Goal: Task Accomplishment & Management: Use online tool/utility

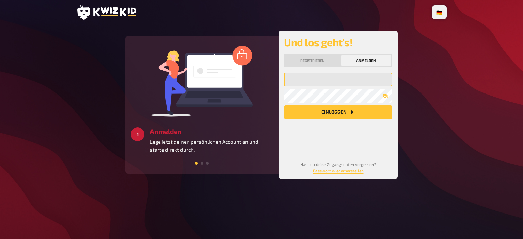
click at [319, 82] on input "email" at bounding box center [338, 80] width 108 height 14
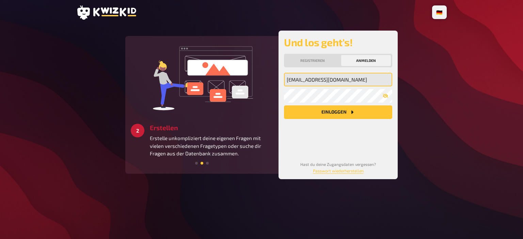
type input "[EMAIL_ADDRESS][DOMAIN_NAME]"
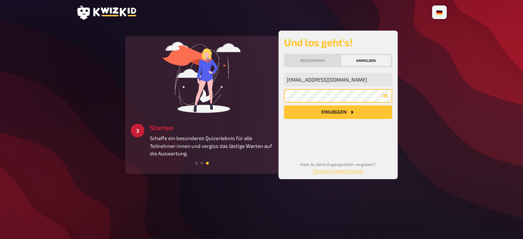
click at [284, 106] on button "Einloggen" at bounding box center [338, 113] width 108 height 14
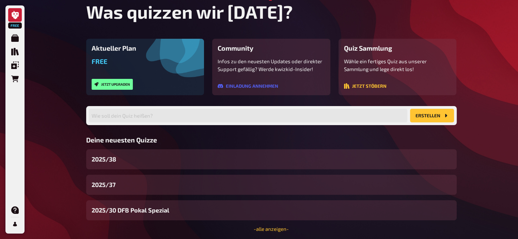
scroll to position [45, 0]
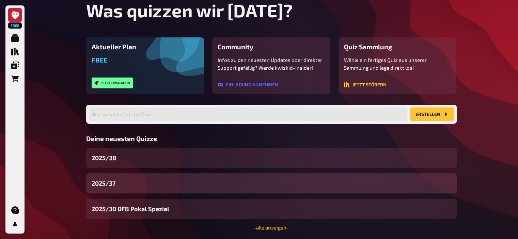
click at [128, 181] on div "2025/37" at bounding box center [271, 184] width 371 height 20
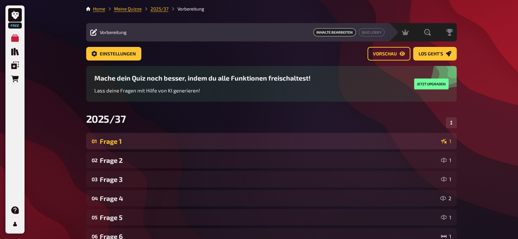
click at [236, 140] on div "Frage 1" at bounding box center [269, 142] width 339 height 8
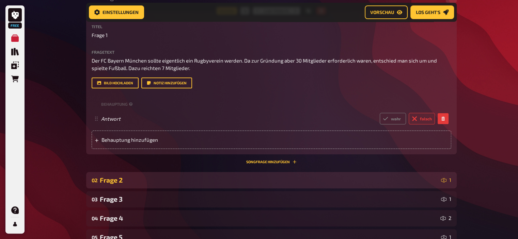
scroll to position [149, 0]
click at [119, 178] on div "Frage 2" at bounding box center [269, 181] width 339 height 8
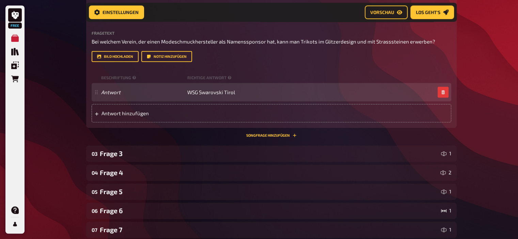
scroll to position [360, 0]
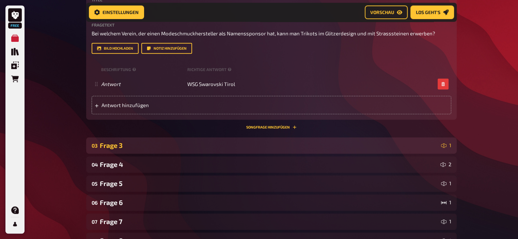
click at [119, 148] on div "Frage 3" at bounding box center [269, 146] width 339 height 8
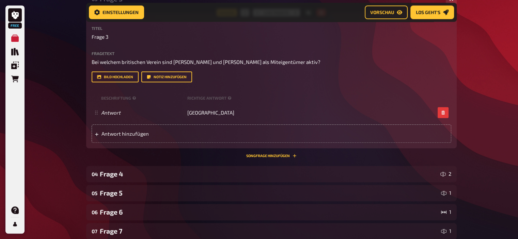
scroll to position [507, 0]
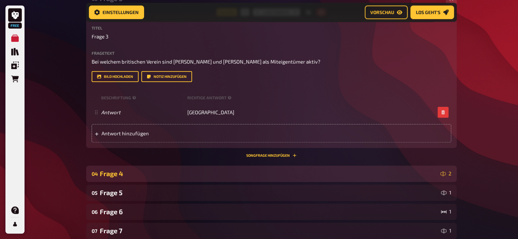
click at [112, 173] on div "Frage 4" at bounding box center [269, 174] width 338 height 8
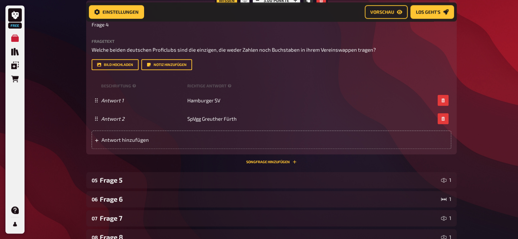
scroll to position [695, 0]
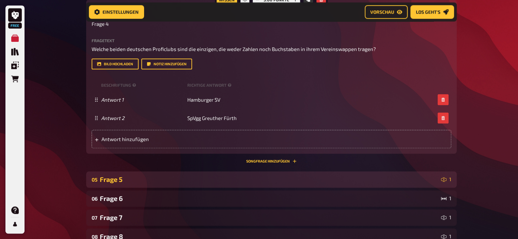
click at [111, 184] on div "Frage 5" at bounding box center [269, 180] width 339 height 8
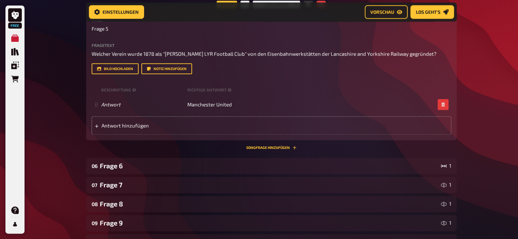
scroll to position [883, 0]
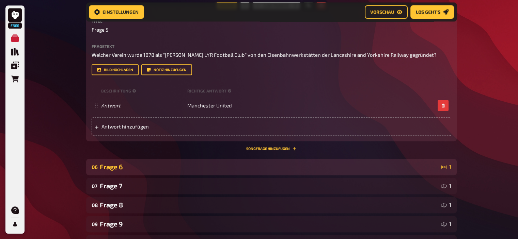
click at [116, 163] on div "Frage 6" at bounding box center [269, 167] width 339 height 8
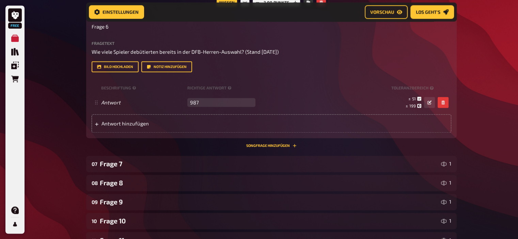
scroll to position [1062, 0]
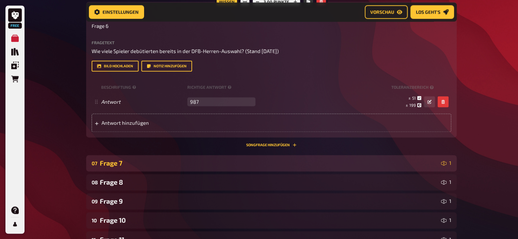
click at [116, 166] on div "Frage 7" at bounding box center [269, 163] width 339 height 8
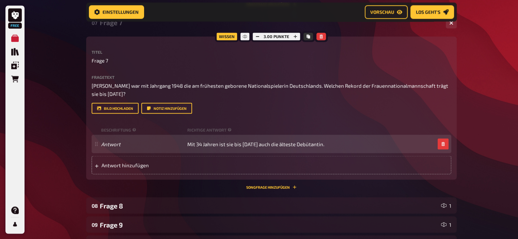
scroll to position [1202, 0]
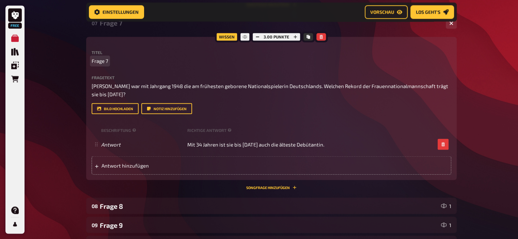
click at [108, 60] on p "Frage 7" at bounding box center [272, 61] width 360 height 8
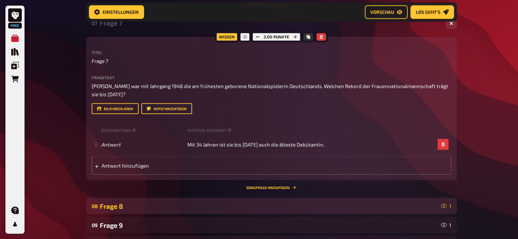
click at [108, 203] on div "Frage 8" at bounding box center [269, 206] width 339 height 8
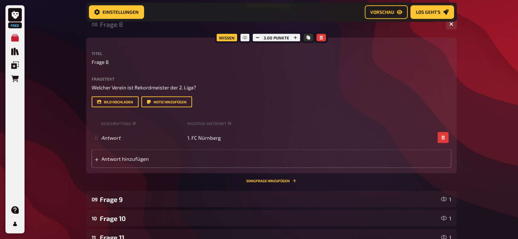
scroll to position [1384, 0]
click at [107, 66] on span "Frage 8" at bounding box center [100, 63] width 17 height 8
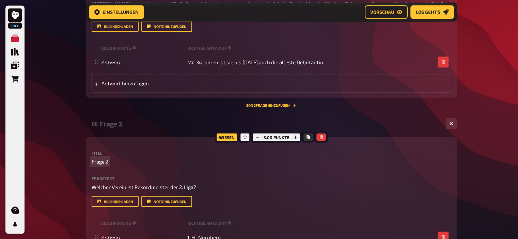
scroll to position [1281, 0]
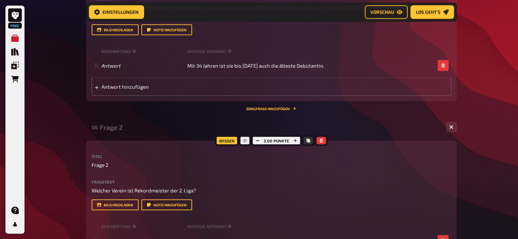
click at [117, 129] on div "Frage 2" at bounding box center [270, 127] width 341 height 8
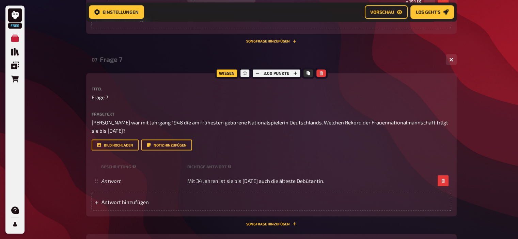
scroll to position [1164, 0]
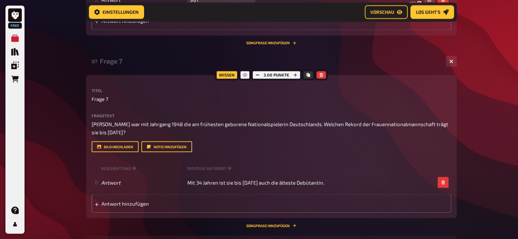
click at [111, 61] on div "Frage 7" at bounding box center [270, 61] width 341 height 8
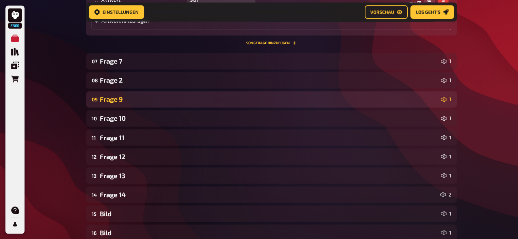
click at [112, 103] on div "Frage 9" at bounding box center [269, 99] width 339 height 8
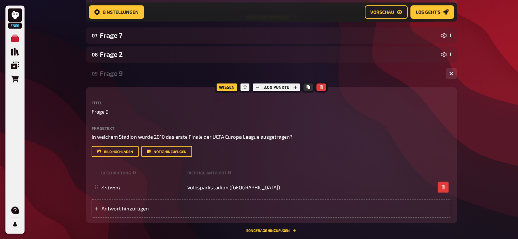
scroll to position [1184, 0]
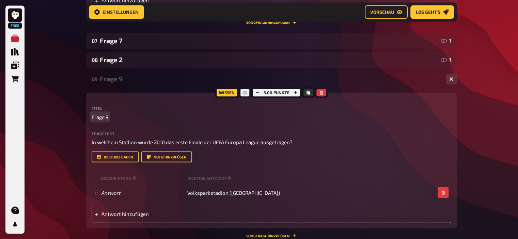
click at [105, 116] on span "Frage 9" at bounding box center [100, 117] width 17 height 8
click at [117, 80] on div "Frage 4" at bounding box center [270, 79] width 341 height 8
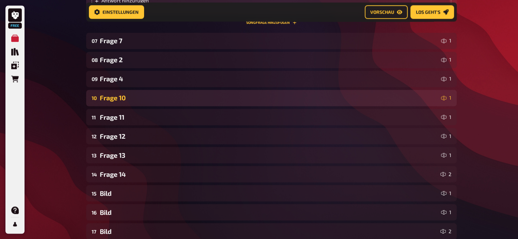
click at [115, 97] on div "Frage 10" at bounding box center [269, 98] width 339 height 8
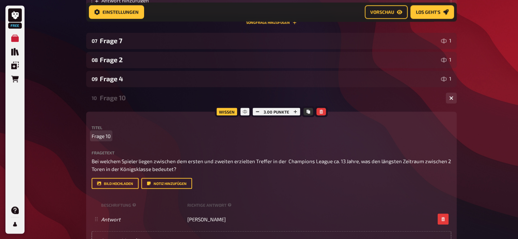
click at [109, 136] on span "Frage 10" at bounding box center [101, 136] width 19 height 8
click at [116, 99] on div "Frage 5" at bounding box center [270, 98] width 341 height 8
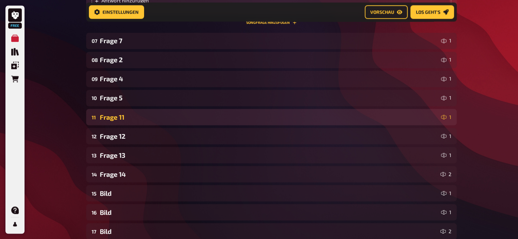
click at [118, 117] on div "Frage 11" at bounding box center [269, 117] width 339 height 8
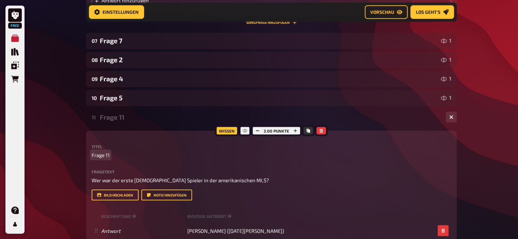
click at [109, 154] on span "Frage 11" at bounding box center [101, 155] width 18 height 8
click at [113, 120] on div "Frage 8" at bounding box center [270, 117] width 341 height 8
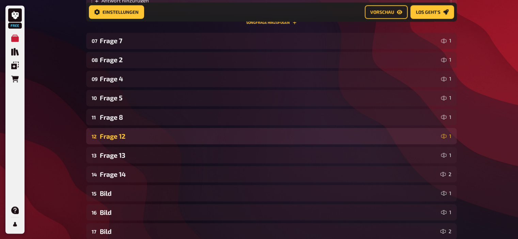
click at [117, 140] on div "12 Frage 12 1" at bounding box center [271, 136] width 371 height 16
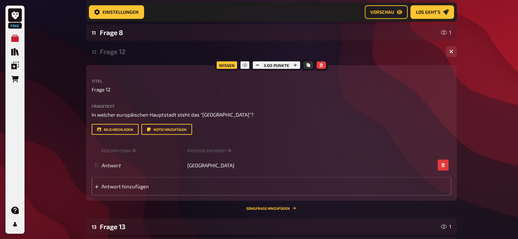
scroll to position [1270, 0]
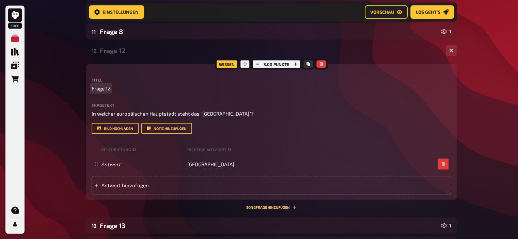
click at [110, 89] on span "Frage 12" at bounding box center [101, 88] width 19 height 8
click at [113, 49] on div "Frage 10" at bounding box center [270, 50] width 341 height 8
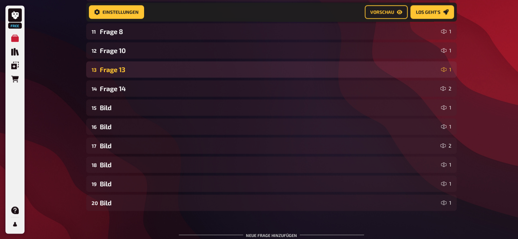
click at [117, 74] on div "13 Frage 13 1" at bounding box center [271, 69] width 371 height 16
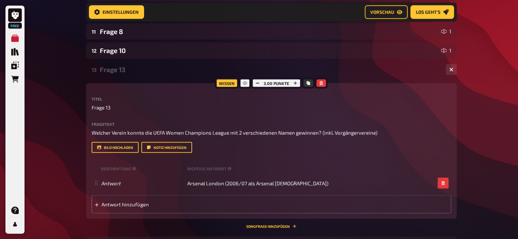
click at [120, 68] on div "Frage 13" at bounding box center [270, 69] width 341 height 8
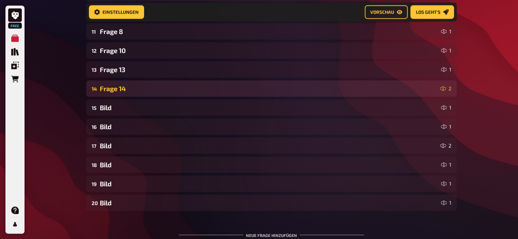
click at [120, 89] on div "Frage 14" at bounding box center [269, 88] width 338 height 8
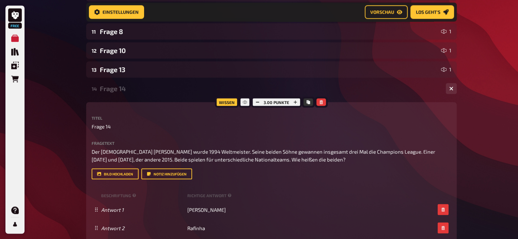
click at [116, 90] on div "Frage 14" at bounding box center [270, 88] width 341 height 8
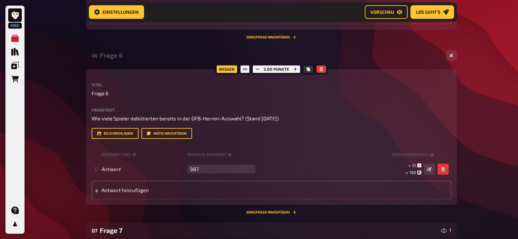
scroll to position [994, 0]
click at [107, 94] on span "Frage 6" at bounding box center [100, 94] width 17 height 8
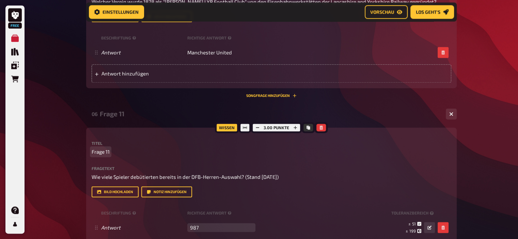
scroll to position [922, 0]
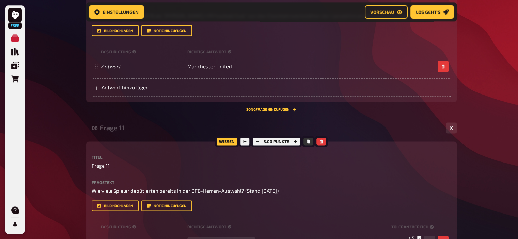
click at [118, 128] on div "Frage 11" at bounding box center [270, 128] width 341 height 8
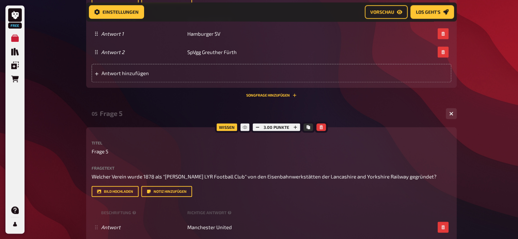
scroll to position [760, 0]
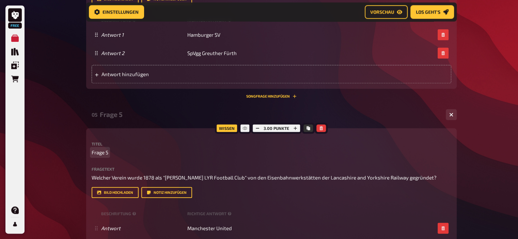
click at [106, 150] on span "Frage 5" at bounding box center [100, 153] width 17 height 8
click at [119, 114] on div "Frage 20" at bounding box center [270, 115] width 341 height 8
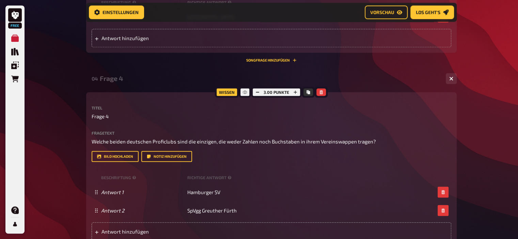
scroll to position [602, 0]
click at [122, 80] on div "Frage 4" at bounding box center [270, 79] width 341 height 8
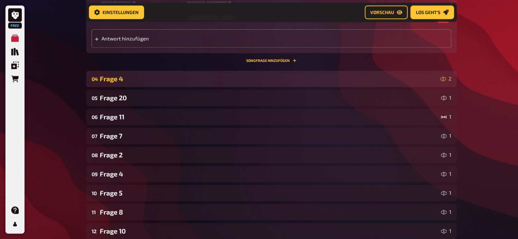
click at [120, 77] on div "Frage 4" at bounding box center [269, 79] width 338 height 8
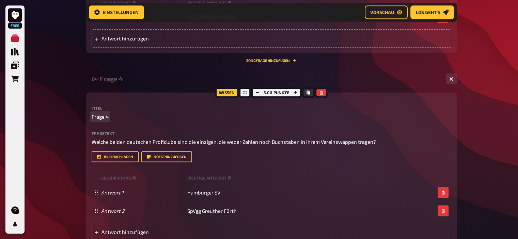
click at [105, 117] on span "Frage 4" at bounding box center [100, 117] width 17 height 8
click at [123, 82] on div "Frage 14" at bounding box center [270, 79] width 341 height 8
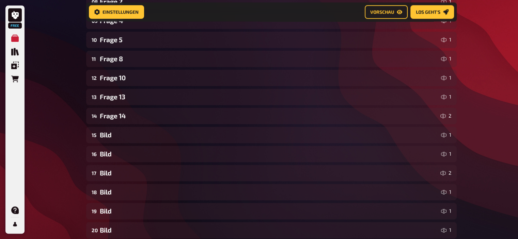
scroll to position [761, 0]
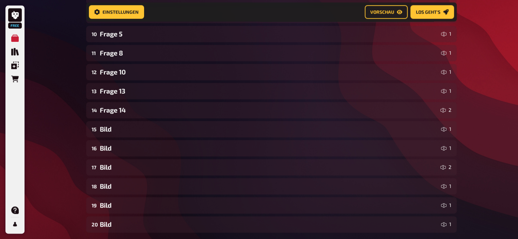
click at [140, 109] on div "Frage 14" at bounding box center [269, 110] width 338 height 8
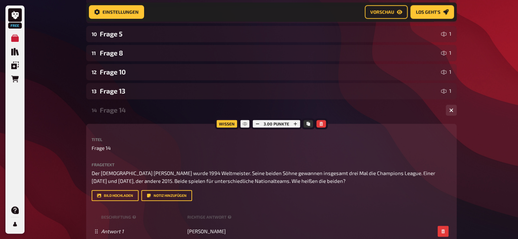
click at [140, 109] on div "Frage 14" at bounding box center [270, 110] width 341 height 8
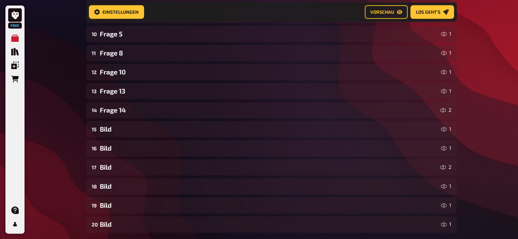
click at [140, 109] on div "Frage 14" at bounding box center [269, 110] width 338 height 8
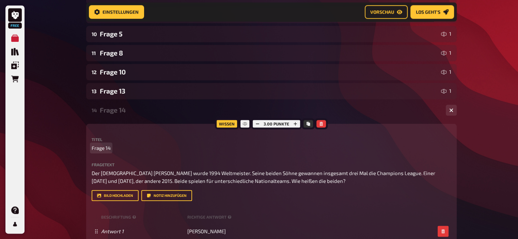
click at [110, 147] on span "Frage 14" at bounding box center [101, 148] width 19 height 8
click at [115, 112] on div "Frage 16" at bounding box center [270, 110] width 341 height 8
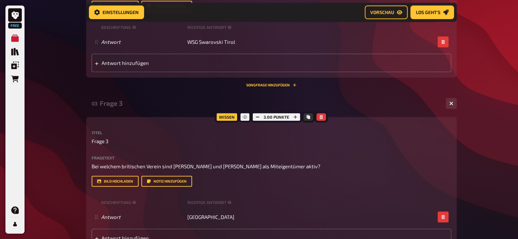
scroll to position [402, 0]
click at [106, 142] on span "Frage 3" at bounding box center [100, 142] width 17 height 8
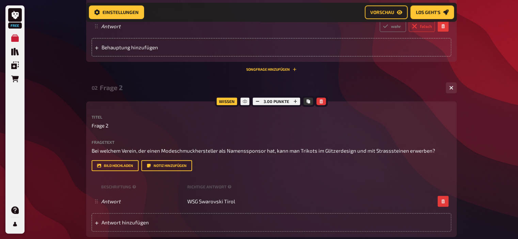
scroll to position [238, 0]
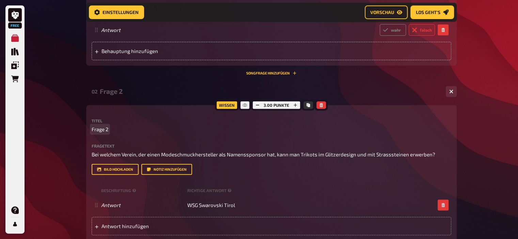
click at [109, 130] on p "Frage 2" at bounding box center [272, 130] width 360 height 8
click at [111, 91] on div "Frage 17" at bounding box center [270, 92] width 341 height 8
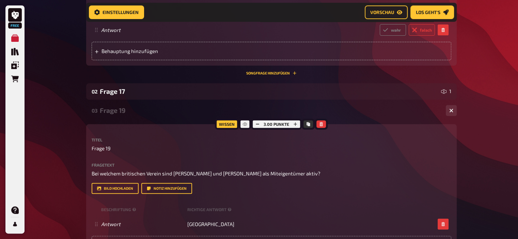
click at [117, 111] on div "Frage 19" at bounding box center [270, 111] width 341 height 8
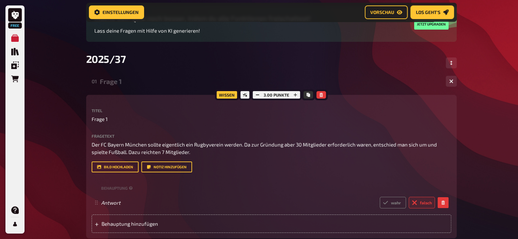
scroll to position [63, 0]
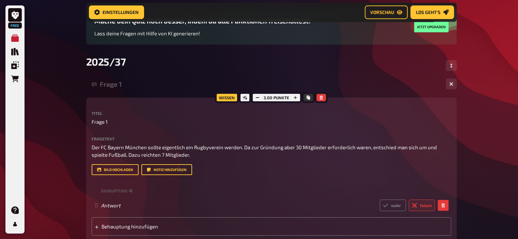
click at [110, 84] on div "Frage 1" at bounding box center [270, 84] width 341 height 8
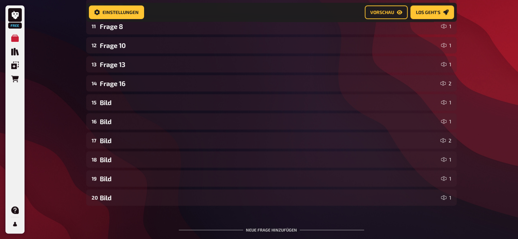
scroll to position [313, 0]
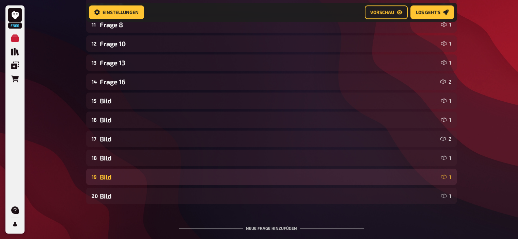
click at [110, 183] on div "19 Bild 1" at bounding box center [271, 177] width 371 height 16
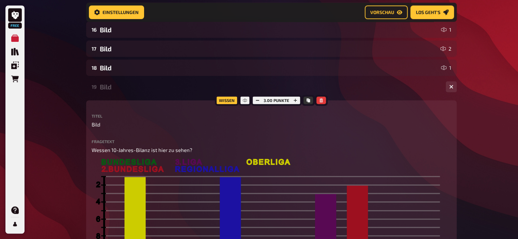
scroll to position [404, 0]
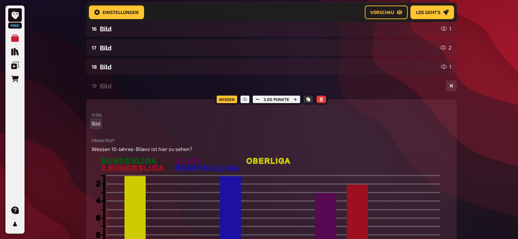
click at [97, 124] on span "Bild" at bounding box center [96, 124] width 9 height 8
click at [110, 84] on div "Frage 9" at bounding box center [270, 86] width 341 height 8
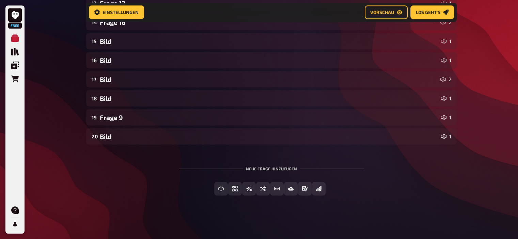
scroll to position [373, 0]
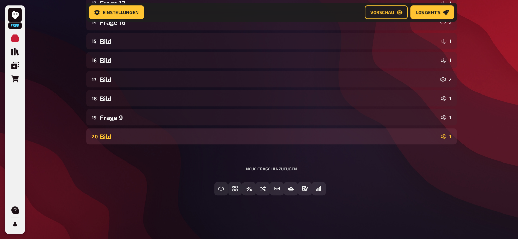
click at [100, 141] on div "20 Bild 1" at bounding box center [271, 136] width 371 height 16
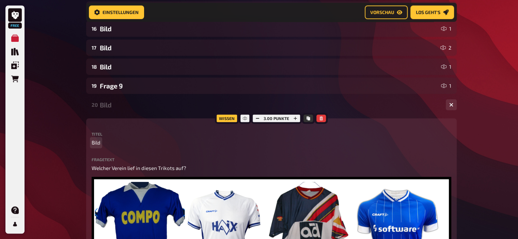
click at [93, 144] on span "Bild" at bounding box center [96, 143] width 9 height 8
click at [118, 102] on div "Frage 18" at bounding box center [270, 105] width 341 height 8
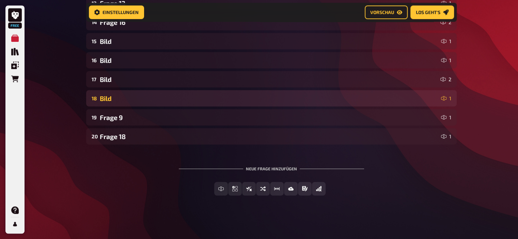
click at [107, 95] on div "Bild" at bounding box center [269, 99] width 339 height 8
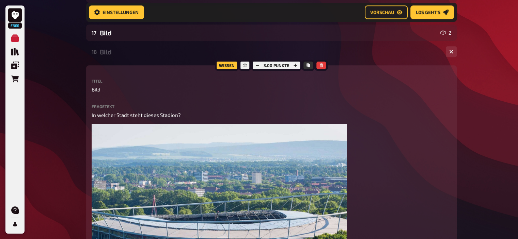
scroll to position [419, 0]
click at [97, 89] on span "Bild" at bounding box center [96, 90] width 9 height 8
click at [110, 55] on div "Frage 15" at bounding box center [270, 52] width 341 height 8
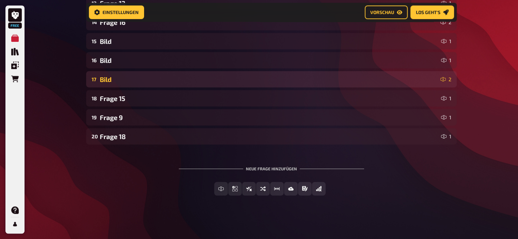
click at [108, 77] on div "Bild" at bounding box center [269, 80] width 338 height 8
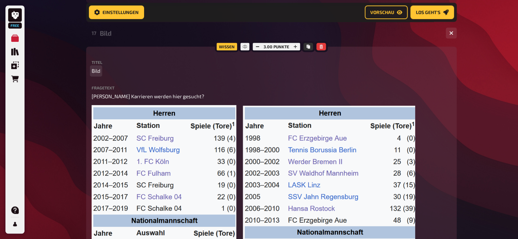
click at [96, 71] on span "Bild" at bounding box center [96, 71] width 9 height 8
click at [108, 35] on div "Frage 6" at bounding box center [270, 33] width 341 height 8
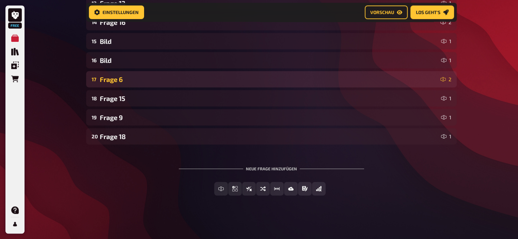
scroll to position [373, 0]
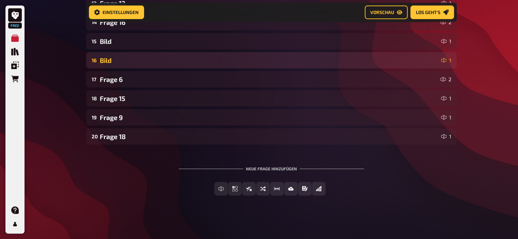
click at [109, 58] on div "Bild" at bounding box center [269, 61] width 339 height 8
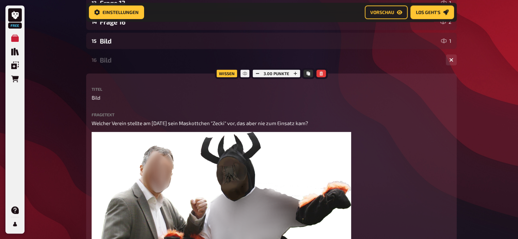
scroll to position [419, 0]
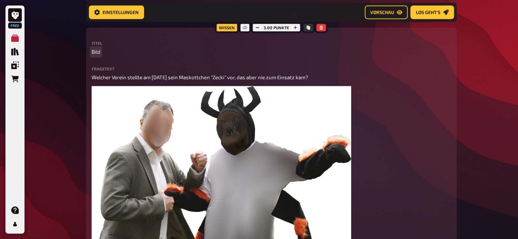
click at [97, 53] on span "Bild" at bounding box center [96, 52] width 9 height 8
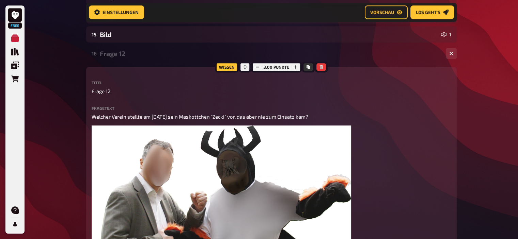
click at [113, 55] on div "Frage 12" at bounding box center [270, 54] width 341 height 8
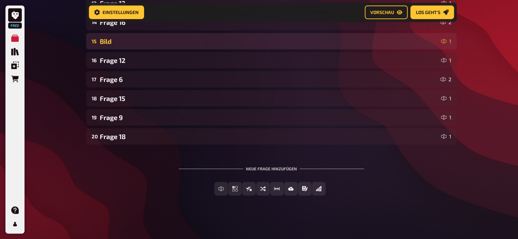
click at [108, 46] on div "15 Bild 1" at bounding box center [271, 41] width 371 height 16
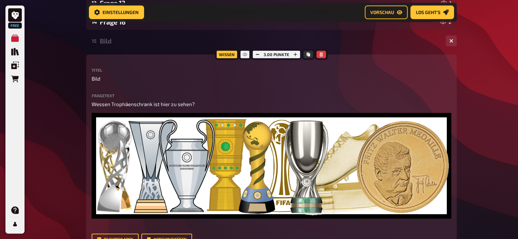
scroll to position [379, 0]
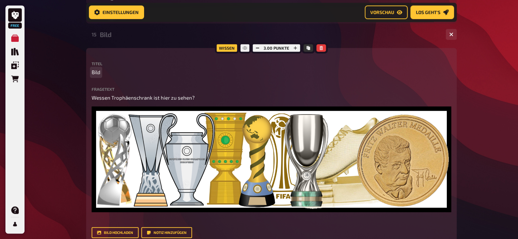
click at [95, 73] on span "Bild" at bounding box center [96, 72] width 9 height 8
click at [123, 37] on div "Frage 3" at bounding box center [270, 35] width 341 height 8
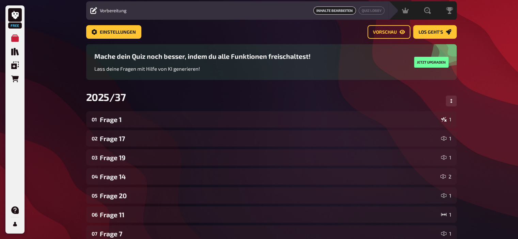
scroll to position [23, 0]
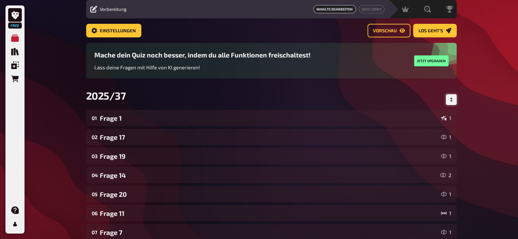
click at [448, 98] on button "Reihenfolge anpassen" at bounding box center [451, 99] width 11 height 11
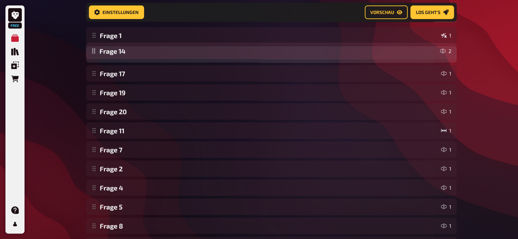
scroll to position [105, 0]
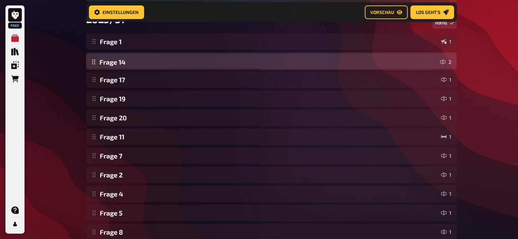
drag, startPoint x: 92, startPoint y: 74, endPoint x: 93, endPoint y: 65, distance: 8.7
click at [93, 65] on div "Frage 1 1 Frage 17 1 Frage 19 1 Frage 14 2 Frage 20 1 Frage 11 1 Frage 7 1 Frag…" at bounding box center [271, 222] width 371 height 379
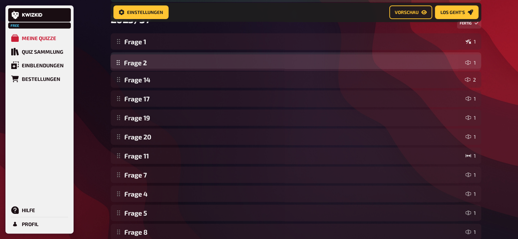
drag, startPoint x: 117, startPoint y: 177, endPoint x: 128, endPoint y: 64, distance: 113.3
click at [128, 64] on div "Frage 1 1 Frage 14 2 Frage 17 1 Frage 19 1 Frage 20 1 Frage 11 1 Frage 7 1 Frag…" at bounding box center [296, 222] width 371 height 379
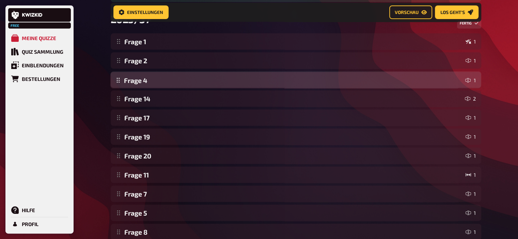
drag, startPoint x: 117, startPoint y: 197, endPoint x: 133, endPoint y: 82, distance: 115.5
click at [133, 82] on div "Frage 1 1 Frage 2 1 Frage 14 2 Frage 17 1 Frage 19 1 Frage 20 1 Frage 11 1 Frag…" at bounding box center [296, 222] width 371 height 379
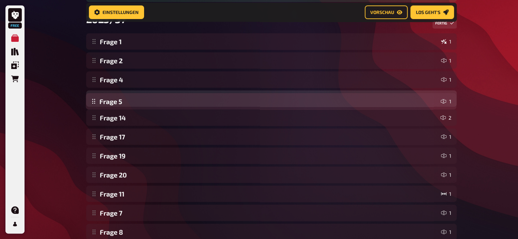
drag, startPoint x: 93, startPoint y: 217, endPoint x: 107, endPoint y: 104, distance: 113.5
click at [107, 104] on div "Frage 1 1 Frage 2 1 Frage 4 1 Frage 14 2 Frage 17 1 Frage 19 1 Frage 20 1 Frage…" at bounding box center [271, 222] width 371 height 379
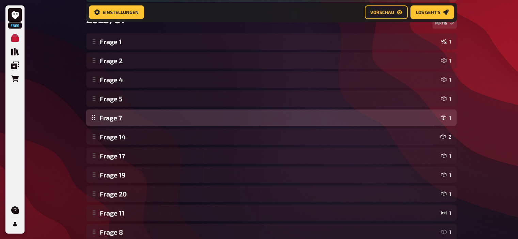
drag, startPoint x: 94, startPoint y: 217, endPoint x: 106, endPoint y: 117, distance: 100.8
click at [106, 117] on div "Frage 1 1 Frage 2 1 Frage 4 1 Frage 5 1 Frage 14 2 Frage 17 1 Frage 19 1 Frage …" at bounding box center [271, 222] width 371 height 379
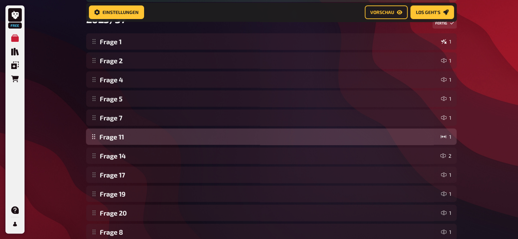
drag, startPoint x: 95, startPoint y: 216, endPoint x: 105, endPoint y: 143, distance: 73.6
click at [105, 143] on div "Frage 1 1 Frage 2 1 Frage 4 1 Frage 5 1 Frage 7 1 Frage 14 2 Frage 17 1 Frage 1…" at bounding box center [271, 222] width 371 height 379
drag, startPoint x: 95, startPoint y: 235, endPoint x: 116, endPoint y: 141, distance: 96.9
click at [116, 141] on div "Frage 1 1 Frage 2 1 Frage 4 1 Frage 5 1 Frage 7 1 Frage 11 1 Frage 14 2 Frage 1…" at bounding box center [271, 222] width 371 height 379
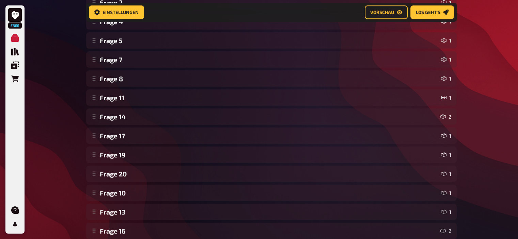
scroll to position [164, 0]
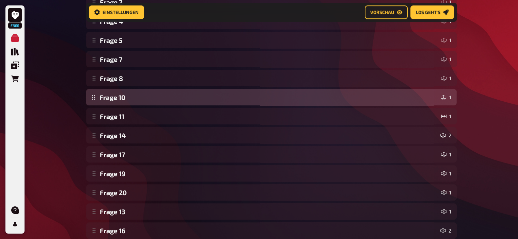
drag, startPoint x: 95, startPoint y: 193, endPoint x: 107, endPoint y: 101, distance: 93.4
click at [107, 101] on div "Frage 1 1 Frage 2 1 Frage 4 1 Frage 5 1 Frage 7 1 Frage 8 1 Frage 11 1 Frage 14…" at bounding box center [271, 164] width 371 height 379
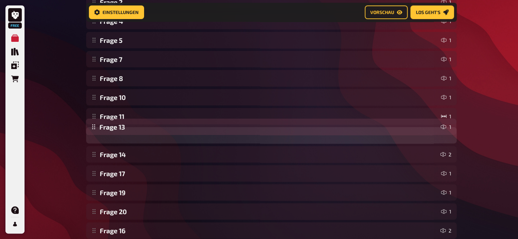
drag, startPoint x: 97, startPoint y: 215, endPoint x: 112, endPoint y: 132, distance: 84.1
click at [112, 132] on div "Frage 1 1 Frage 2 1 Frage 4 1 Frage 5 1 Frage 7 1 Frage 8 1 Frage 10 1 Frage 11…" at bounding box center [271, 164] width 371 height 379
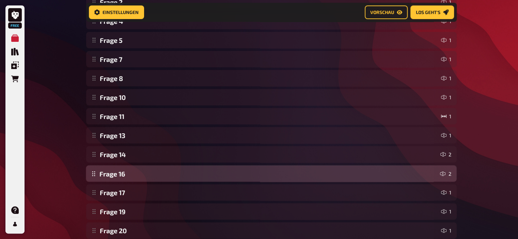
drag, startPoint x: 95, startPoint y: 230, endPoint x: 106, endPoint y: 173, distance: 58.6
click at [106, 173] on div "Frage 1 1 Frage 2 1 Frage 4 1 Frage 5 1 Frage 7 1 Frage 8 1 Frage 10 1 Frage 11…" at bounding box center [271, 164] width 371 height 379
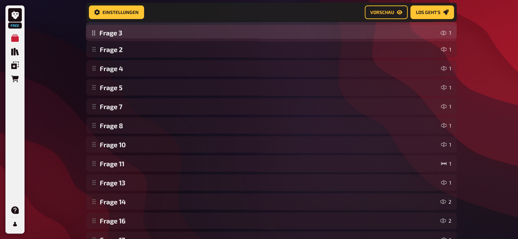
scroll to position [127, 0]
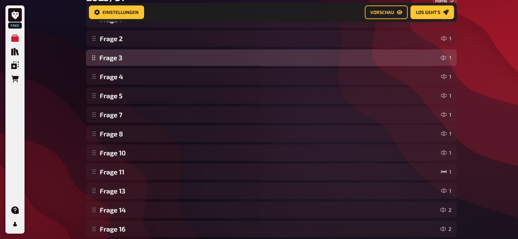
drag, startPoint x: 97, startPoint y: 209, endPoint x: 129, endPoint y: 62, distance: 150.0
click at [129, 62] on div "Frage 1 1 Frage 2 1 Frage 4 1 Frage 5 1 Frage 7 1 Frage 8 1 Frage 10 1 Frage 11…" at bounding box center [271, 200] width 371 height 379
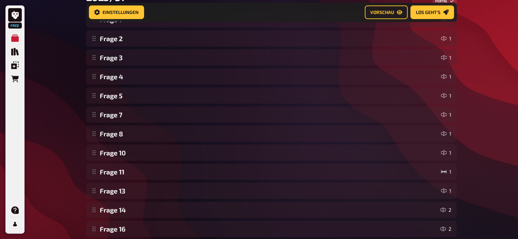
scroll to position [311, 0]
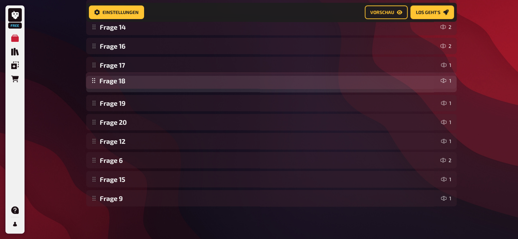
drag, startPoint x: 94, startPoint y: 202, endPoint x: 110, endPoint y: 84, distance: 118.9
click at [110, 84] on div "Frage 1 1 Frage 2 1 Frage 3 1 Frage 4 1 Frage 5 1 Frage 7 1 Frage 8 1 Frage 10 …" at bounding box center [271, 17] width 371 height 379
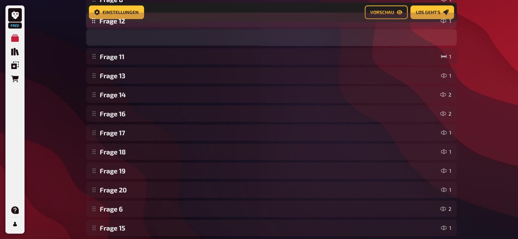
scroll to position [256, 0]
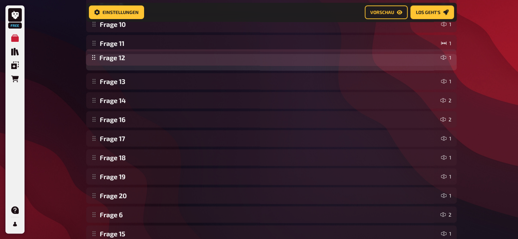
drag, startPoint x: 96, startPoint y: 145, endPoint x: 121, endPoint y: 63, distance: 86.6
click at [121, 63] on div "Frage 1 1 Frage 2 1 Frage 3 1 Frage 4 1 Frage 5 1 Frage 7 1 Frage 8 1 Frage 10 …" at bounding box center [271, 72] width 371 height 379
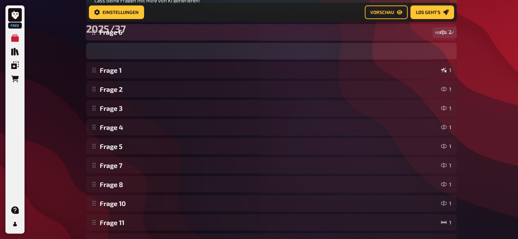
scroll to position [95, 0]
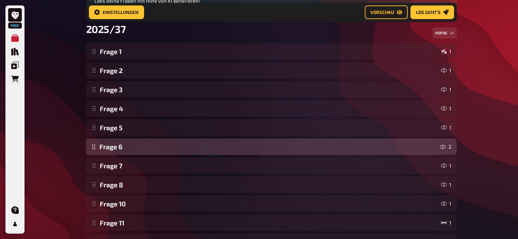
drag, startPoint x: 94, startPoint y: 214, endPoint x: 99, endPoint y: 147, distance: 67.0
click at [99, 147] on div "Frage 1 1 Frage 2 1 Frage 3 1 Frage 4 1 Frage 5 1 Frage 7 1 Frage 8 1 Frage 10 …" at bounding box center [271, 232] width 371 height 379
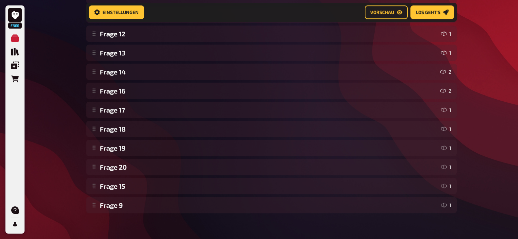
scroll to position [308, 0]
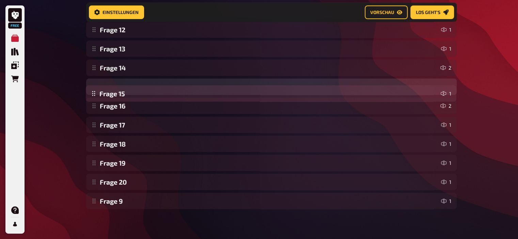
drag, startPoint x: 94, startPoint y: 186, endPoint x: 106, endPoint y: 96, distance: 90.7
click at [106, 96] on div "Frage 1 1 Frage 2 1 Frage 3 1 Frage 4 1 Frage 5 1 Frage 6 2 Frage 7 1 Frage 8 1…" at bounding box center [271, 20] width 371 height 379
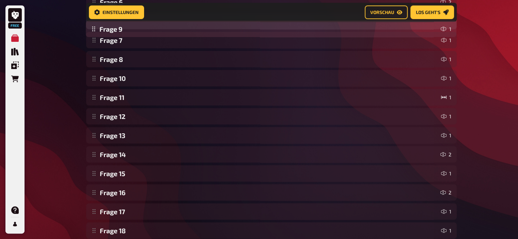
scroll to position [237, 0]
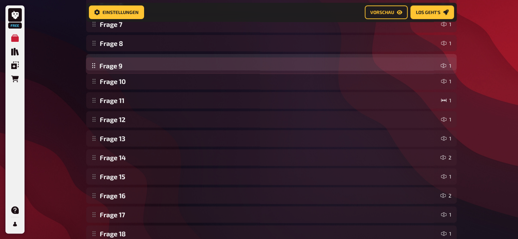
drag, startPoint x: 95, startPoint y: 206, endPoint x: 136, endPoint y: 71, distance: 141.4
click at [136, 71] on div "Frage 1 1 Frage 2 1 Frage 3 1 Frage 4 1 Frage 5 1 Frage 6 2 Frage 7 1 Frage 8 1…" at bounding box center [271, 91] width 371 height 379
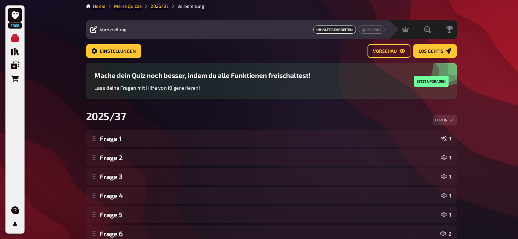
scroll to position [1, 0]
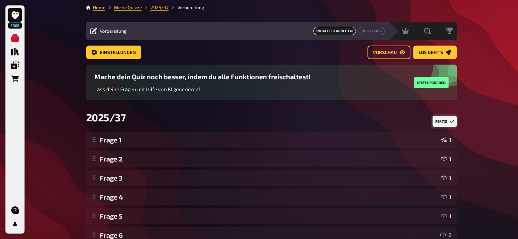
click at [452, 123] on icon "Reihenfolge anpassen" at bounding box center [452, 122] width 4 height 4
click at [386, 57] on button "Vorschau" at bounding box center [388, 53] width 43 height 14
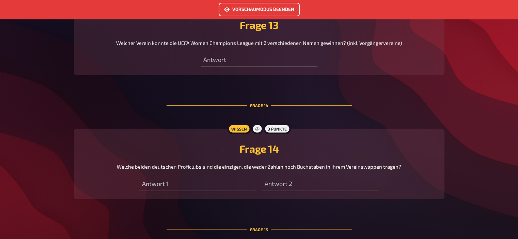
scroll to position [2044, 0]
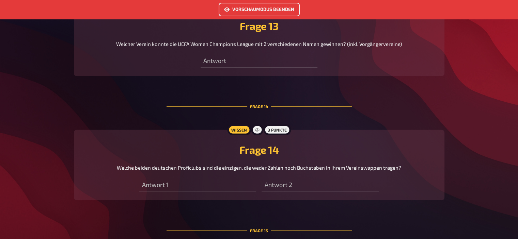
click at [251, 12] on button "Vorschaumodus beenden" at bounding box center [259, 10] width 81 height 14
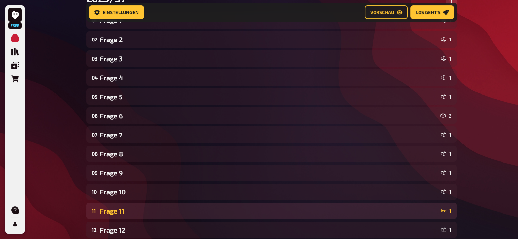
scroll to position [172, 0]
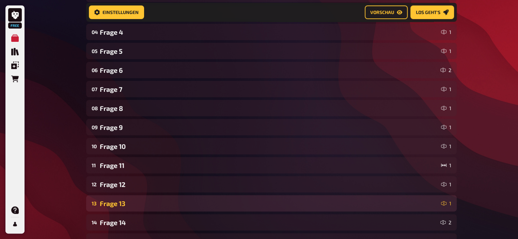
click at [123, 198] on div "13 Frage 13 1" at bounding box center [271, 203] width 371 height 16
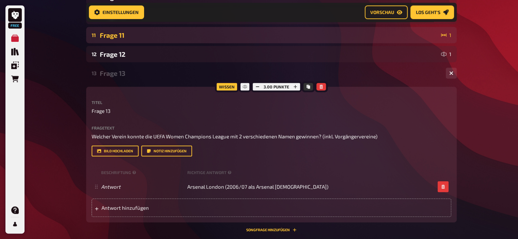
scroll to position [303, 0]
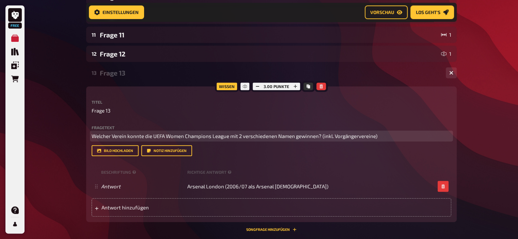
click at [379, 137] on p "Welcher Verein konnte die UEFA Women Champions League mit 2 verschiedenen Namen…" at bounding box center [272, 136] width 360 height 8
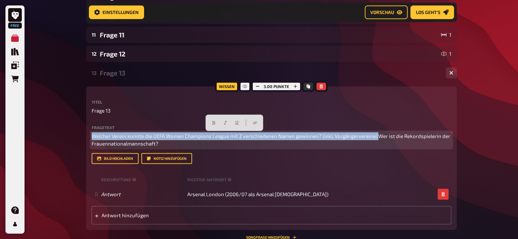
drag, startPoint x: 377, startPoint y: 136, endPoint x: 68, endPoint y: 135, distance: 308.5
click at [68, 135] on div "Free Meine Quizze Quiz Sammlung Einblendungen Bestellungen Hilfe Profil Home Me…" at bounding box center [259, 85] width 518 height 776
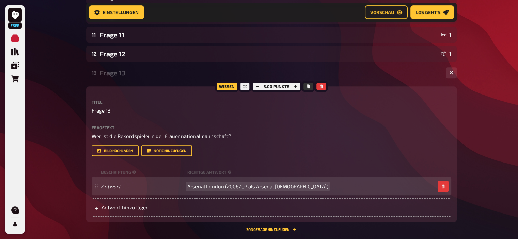
click at [289, 186] on span "Arsenal London (2006/07 als Arsenal [DEMOGRAPHIC_DATA])" at bounding box center [257, 187] width 141 height 6
paste span
drag, startPoint x: 289, startPoint y: 186, endPoint x: 282, endPoint y: 186, distance: 7.5
click at [282, 186] on span "Arsenal London (2006/07 als Arsenal Ladies)Birgit Prinz (214 Einsätze)" at bounding box center [293, 187] width 213 height 6
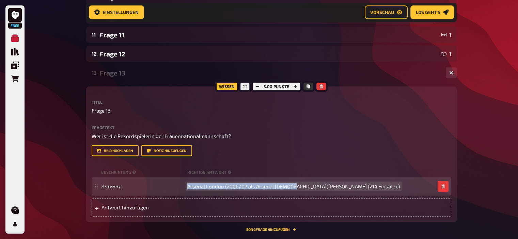
drag, startPoint x: 291, startPoint y: 187, endPoint x: 141, endPoint y: 179, distance: 150.1
click at [141, 179] on div "Antwort Arsenal London (2006/07 als Arsenal Ladies)Birgit Prinz (214 Einsätze)" at bounding box center [272, 186] width 360 height 18
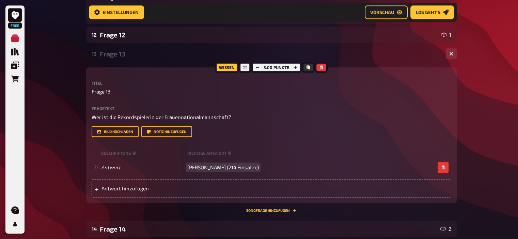
scroll to position [321, 0]
click at [117, 52] on div "Frage 13" at bounding box center [270, 54] width 341 height 8
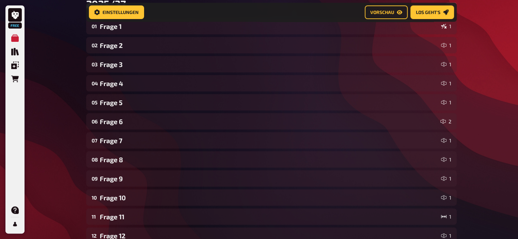
scroll to position [0, 0]
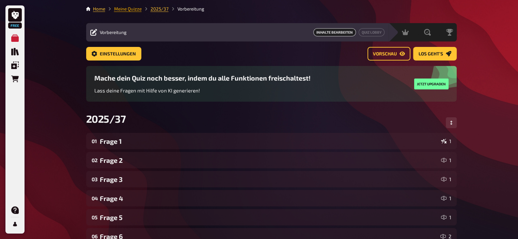
click at [127, 10] on link "Meine Quizze" at bounding box center [128, 8] width 28 height 5
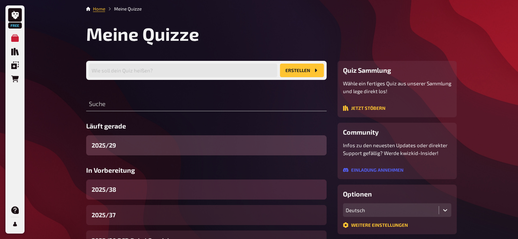
click at [122, 187] on div "2025/38" at bounding box center [206, 190] width 240 height 20
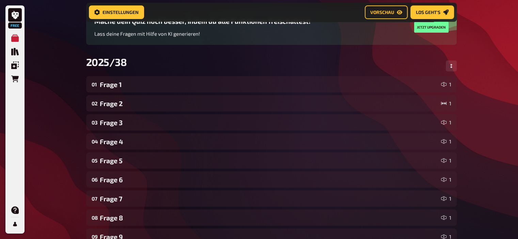
scroll to position [62, 0]
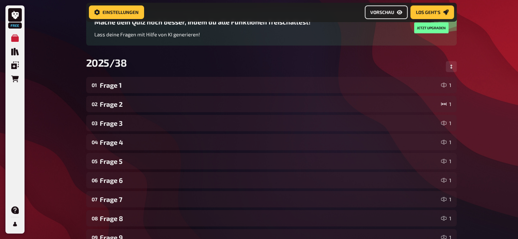
click at [383, 15] on button "Vorschau" at bounding box center [386, 12] width 43 height 14
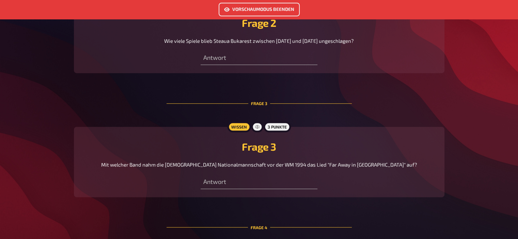
scroll to position [361, 0]
click at [257, 9] on button "Vorschaumodus beenden" at bounding box center [259, 10] width 81 height 14
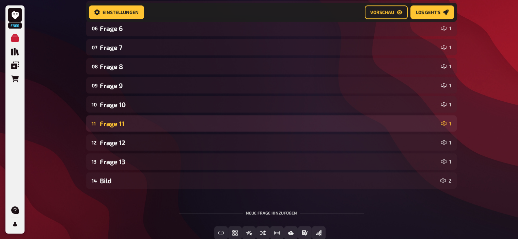
scroll to position [258, 0]
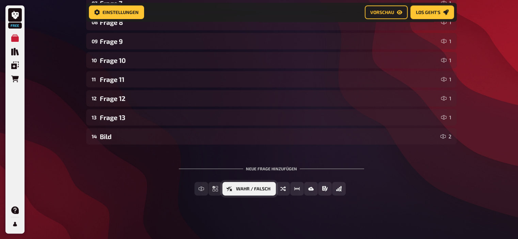
click at [244, 190] on span "Wahr / Falsch" at bounding box center [253, 189] width 34 height 5
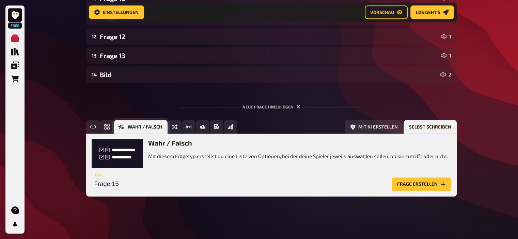
scroll to position [321, 0]
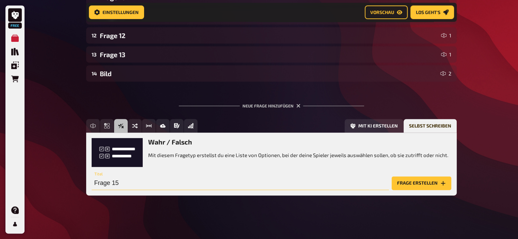
click at [180, 186] on input "Frage 15" at bounding box center [240, 184] width 297 height 14
type input "Frage 1"
click at [430, 182] on button "Frage erstellen" at bounding box center [422, 184] width 60 height 14
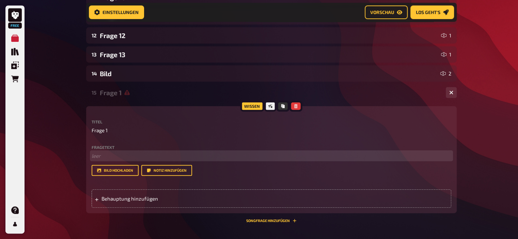
click at [106, 155] on p "﻿ leer" at bounding box center [272, 156] width 360 height 8
click at [106, 158] on span "2011 erhielt Bulgariens Ministerpräsident Bojko Borissow" at bounding box center [159, 156] width 135 height 6
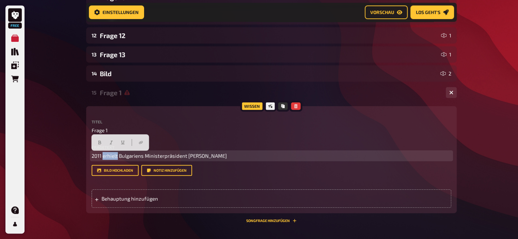
click at [106, 158] on span "2011 erhielt Bulgariens Ministerpräsident Bojko Borissow" at bounding box center [159, 156] width 135 height 6
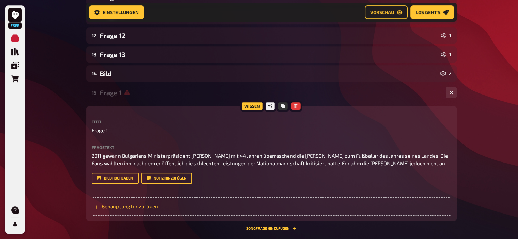
click at [128, 207] on span "Behauptung hinzufügen" at bounding box center [154, 207] width 106 height 6
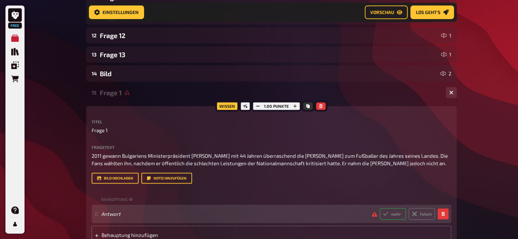
click at [393, 216] on label "wahr" at bounding box center [393, 214] width 26 height 12
click at [380, 208] on input "wahr" at bounding box center [379, 208] width 0 height 0
radio input "true"
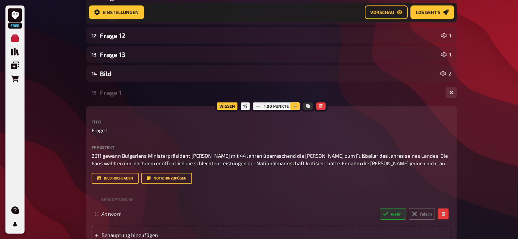
click at [294, 107] on icon "button" at bounding box center [295, 106] width 4 height 4
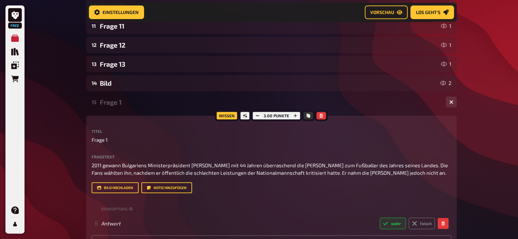
scroll to position [311, 0]
click at [115, 104] on div "Frage 1" at bounding box center [270, 103] width 341 height 8
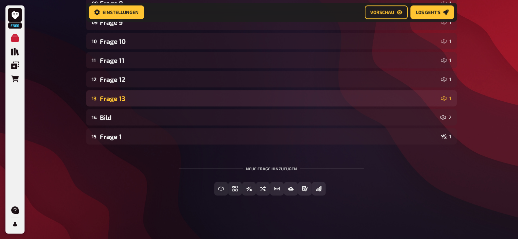
scroll to position [278, 0]
click at [153, 98] on div "Frage 13" at bounding box center [269, 99] width 339 height 8
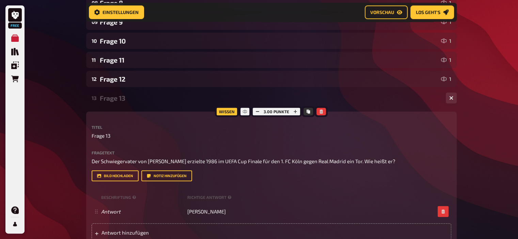
scroll to position [311, 0]
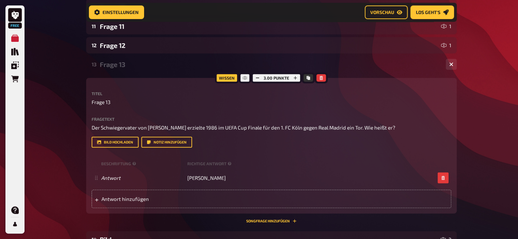
click at [124, 65] on div "Frage 13" at bounding box center [270, 65] width 341 height 8
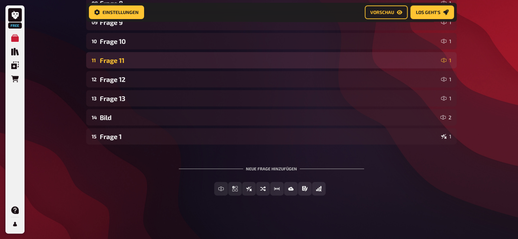
scroll to position [278, 0]
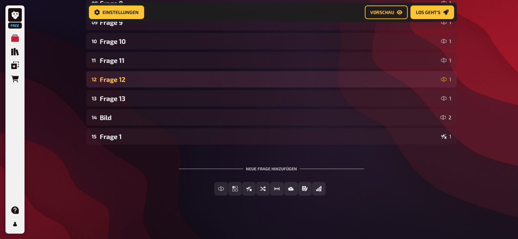
click at [126, 82] on div "Frage 12" at bounding box center [269, 80] width 339 height 8
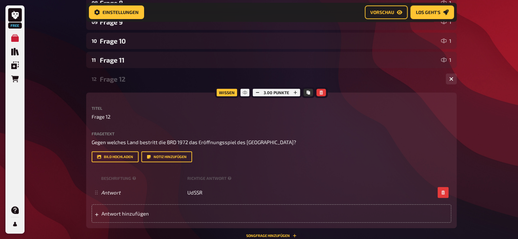
scroll to position [311, 0]
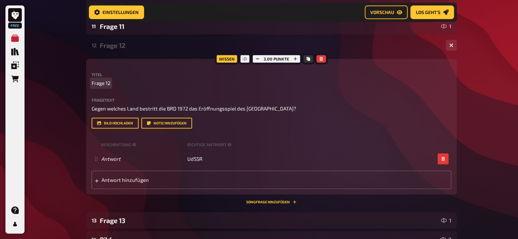
click at [109, 84] on span "Frage 12" at bounding box center [101, 83] width 19 height 8
click at [120, 44] on div "Frage 19" at bounding box center [270, 46] width 341 height 8
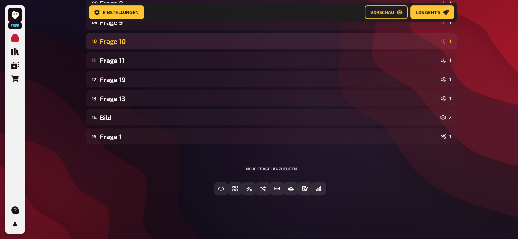
scroll to position [278, 0]
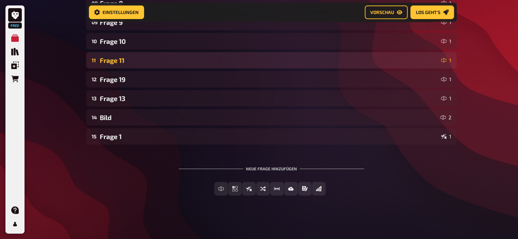
click at [122, 58] on div "Frage 11" at bounding box center [269, 61] width 339 height 8
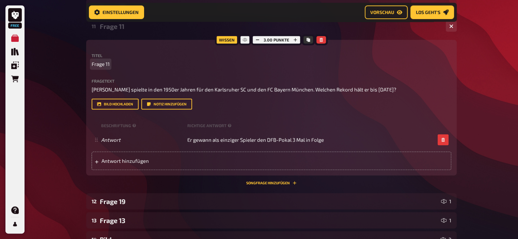
click at [108, 66] on span "Frage 11" at bounding box center [101, 64] width 18 height 8
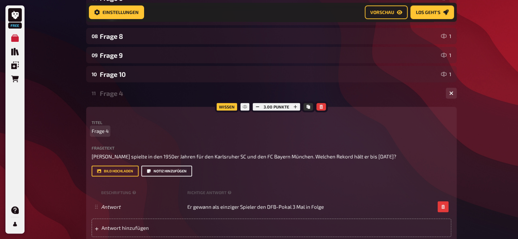
scroll to position [241, 0]
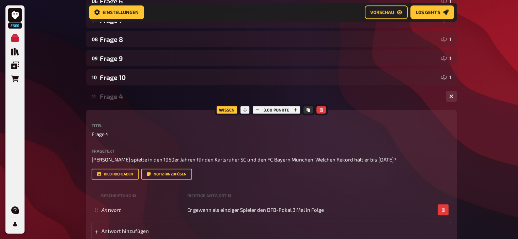
click at [114, 94] on div "Frage 4" at bounding box center [270, 97] width 341 height 8
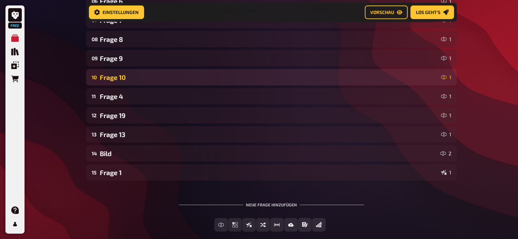
click at [113, 79] on div "Frage 10" at bounding box center [269, 78] width 339 height 8
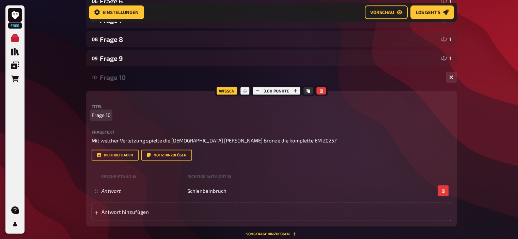
click at [110, 116] on span "Frage 10" at bounding box center [101, 115] width 19 height 8
click at [112, 76] on div "Frage 7" at bounding box center [270, 78] width 341 height 8
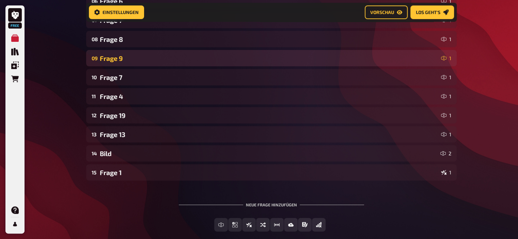
click at [110, 60] on div "Frage 9" at bounding box center [269, 58] width 339 height 8
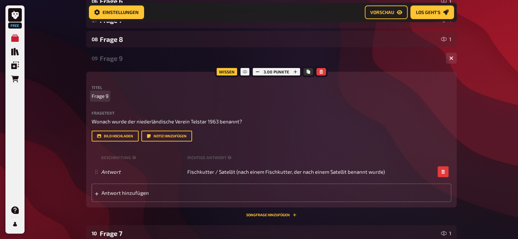
click at [107, 98] on span "Frage 9" at bounding box center [100, 96] width 17 height 8
click at [111, 61] on div "Frage 2" at bounding box center [270, 58] width 341 height 8
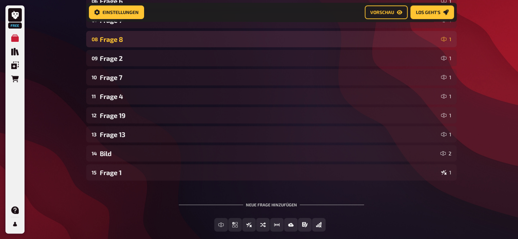
click at [114, 42] on div "Frage 8" at bounding box center [269, 39] width 339 height 8
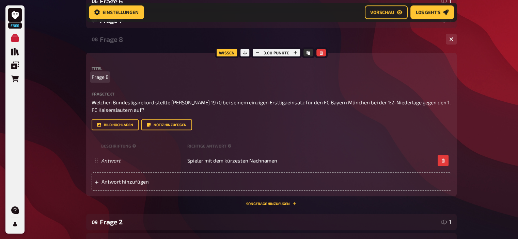
click at [107, 78] on span "Frage 8" at bounding box center [100, 77] width 17 height 8
click at [109, 41] on div "Frage 2" at bounding box center [270, 39] width 341 height 8
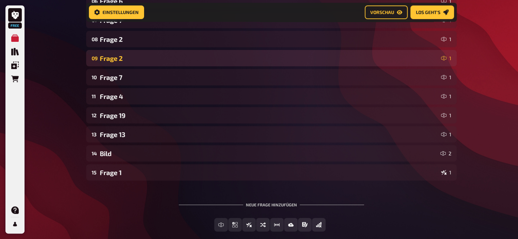
click at [114, 56] on div "Frage 2" at bounding box center [269, 58] width 339 height 8
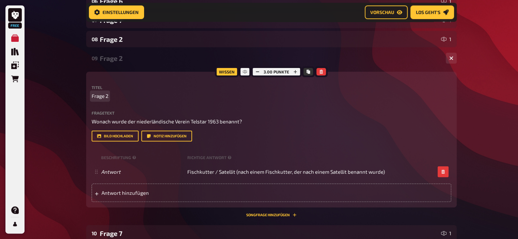
click at [106, 98] on span "Frage 2" at bounding box center [100, 96] width 17 height 8
click at [108, 58] on div "Frage 5" at bounding box center [270, 58] width 341 height 8
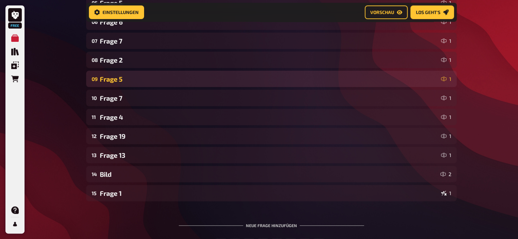
scroll to position [220, 0]
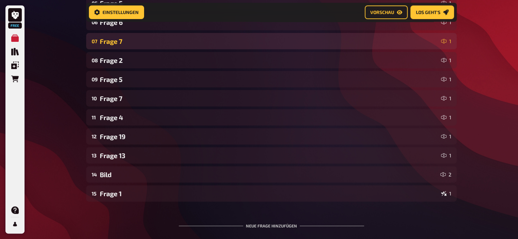
click at [110, 40] on div "Frage 7" at bounding box center [269, 41] width 339 height 8
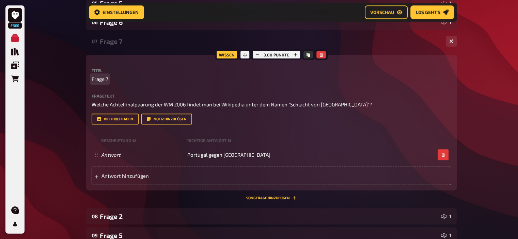
click at [106, 79] on span "Frage 7" at bounding box center [100, 79] width 17 height 8
click at [115, 41] on div "Frage 8" at bounding box center [270, 41] width 341 height 8
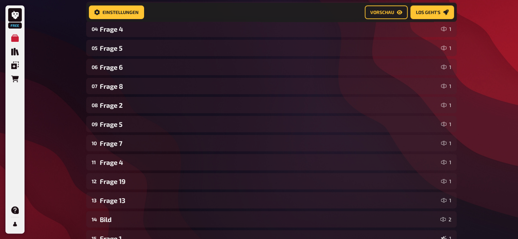
scroll to position [174, 0]
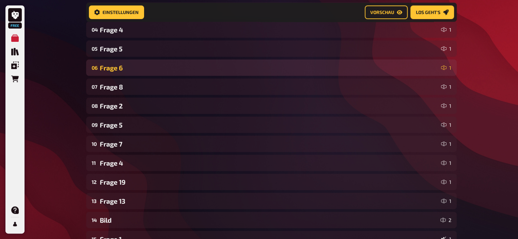
click at [114, 69] on div "Frage 6" at bounding box center [269, 68] width 339 height 8
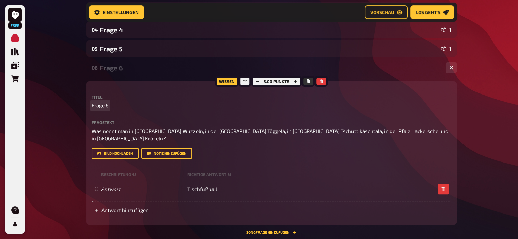
click at [107, 107] on span "Frage 6" at bounding box center [100, 106] width 17 height 8
click at [112, 66] on div "Frage 10" at bounding box center [270, 68] width 341 height 8
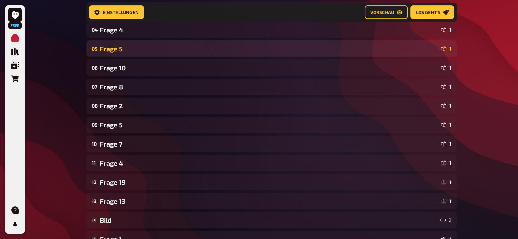
click at [112, 49] on div "Frage 5" at bounding box center [269, 49] width 339 height 8
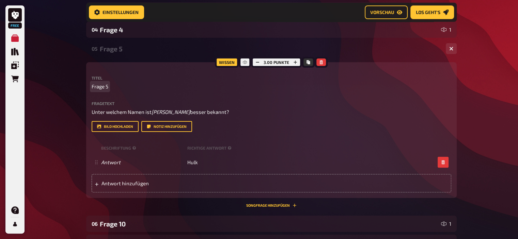
click at [107, 88] on span "Frage 5" at bounding box center [100, 87] width 17 height 8
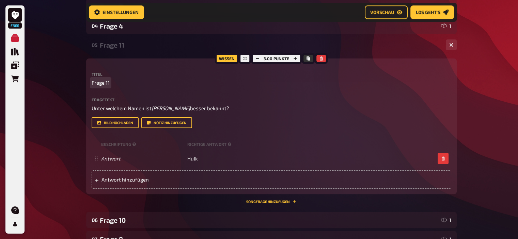
scroll to position [178, 0]
click at [116, 42] on div "Frage 11" at bounding box center [270, 46] width 341 height 8
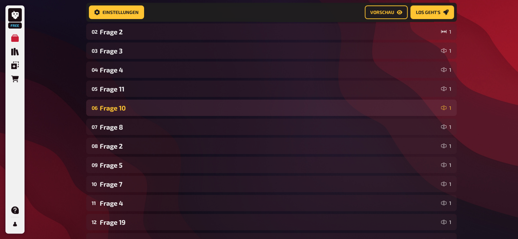
scroll to position [132, 0]
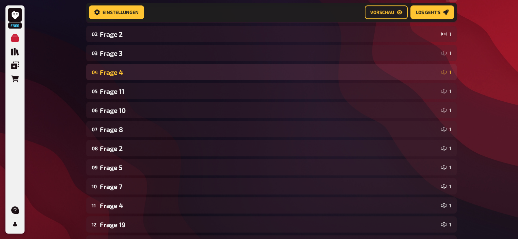
click at [112, 80] on div "04 Frage 4 1" at bounding box center [271, 72] width 371 height 16
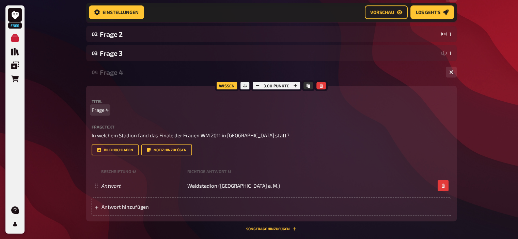
click at [108, 113] on span "Frage 4" at bounding box center [100, 110] width 17 height 8
click at [122, 75] on div "Frage 14" at bounding box center [270, 72] width 341 height 8
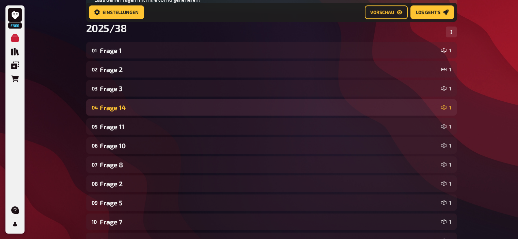
scroll to position [88, 0]
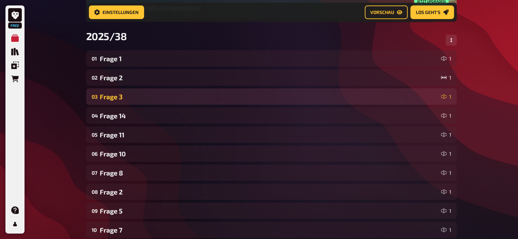
click at [119, 95] on div "Frage 3" at bounding box center [269, 97] width 339 height 8
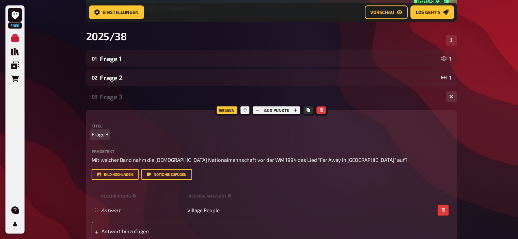
click at [107, 135] on span "Frage 3" at bounding box center [100, 135] width 17 height 8
click at [113, 97] on div "Frage 16" at bounding box center [270, 97] width 341 height 8
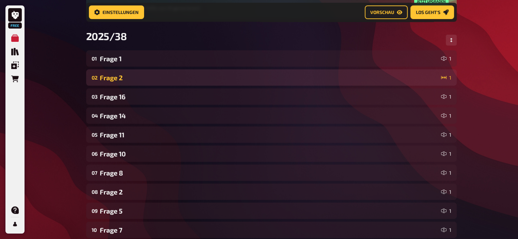
click at [117, 74] on div "Frage 2" at bounding box center [269, 78] width 339 height 8
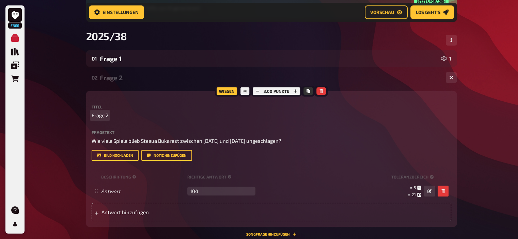
click at [108, 114] on span "Frage 2" at bounding box center [100, 116] width 17 height 8
click at [119, 74] on div "Frage 13" at bounding box center [270, 78] width 341 height 8
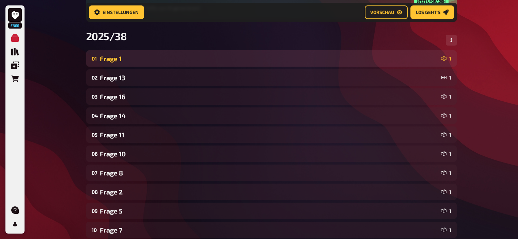
click at [113, 62] on div "Frage 1" at bounding box center [269, 59] width 339 height 8
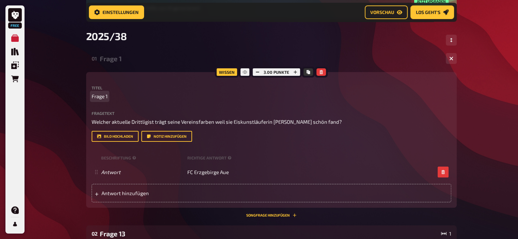
click at [106, 96] on span "Frage 1" at bounding box center [100, 97] width 16 height 8
click at [122, 63] on div "01 Frage 20 1" at bounding box center [271, 58] width 371 height 16
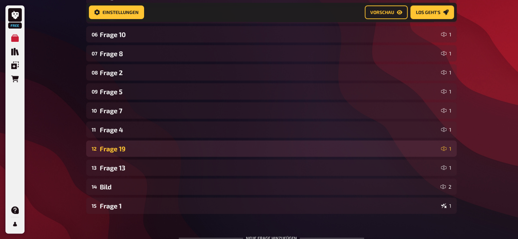
scroll to position [208, 0]
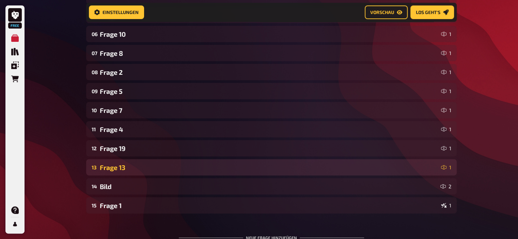
click at [118, 168] on div "Frage 13" at bounding box center [269, 168] width 339 height 8
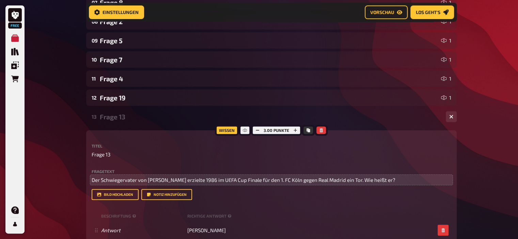
scroll to position [262, 0]
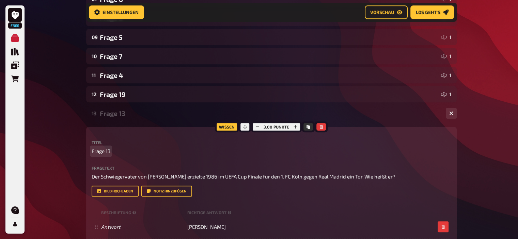
click at [109, 151] on span "Frage 13" at bounding box center [101, 151] width 19 height 8
click at [116, 111] on div "Frage 17" at bounding box center [270, 114] width 341 height 8
click at [117, 113] on div "Frage 17" at bounding box center [270, 114] width 341 height 8
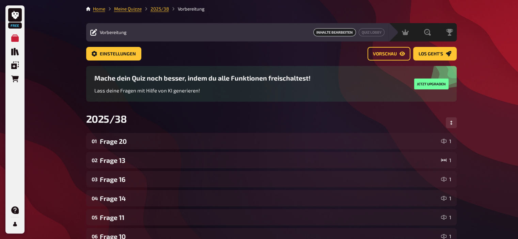
scroll to position [6, 0]
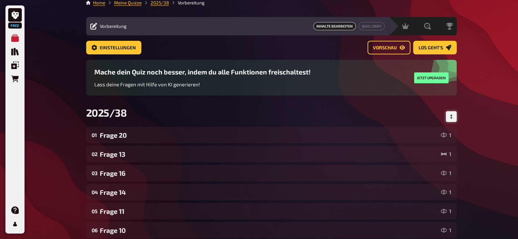
click at [447, 114] on button "Reihenfolge anpassen" at bounding box center [451, 116] width 11 height 11
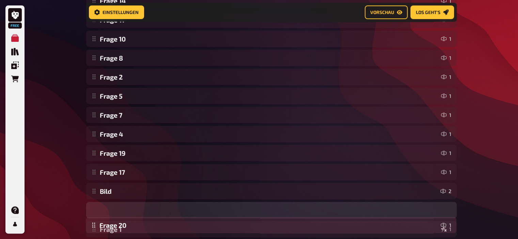
scroll to position [215, 0]
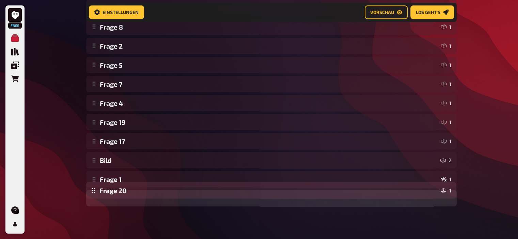
drag, startPoint x: 94, startPoint y: 42, endPoint x: 114, endPoint y: 195, distance: 154.5
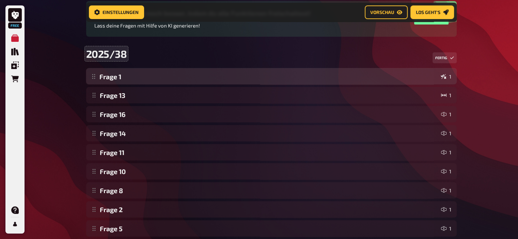
scroll to position [69, 0]
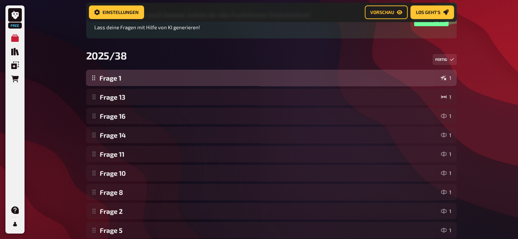
drag, startPoint x: 94, startPoint y: 199, endPoint x: 99, endPoint y: 78, distance: 120.3
click at [99, 78] on div "Frage 13 1 Frage 16 1 Frage 14 1 Frage 11 1 Frage 10 1 Frage 8 1 Frage 2 1 Frag…" at bounding box center [271, 211] width 371 height 283
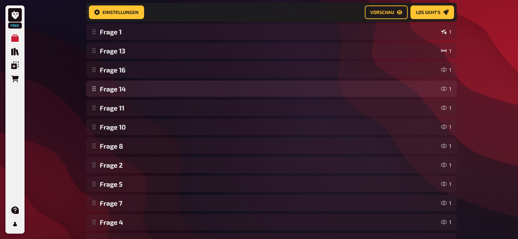
scroll to position [123, 0]
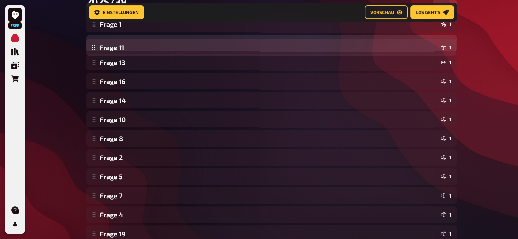
drag, startPoint x: 93, startPoint y: 101, endPoint x: 96, endPoint y: 46, distance: 54.6
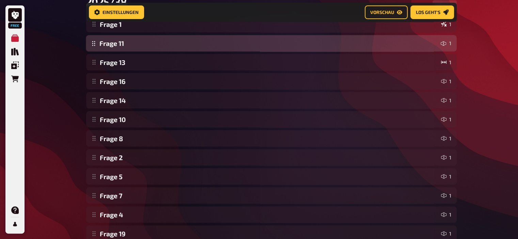
click at [96, 46] on div "Frage 1 1 Frage 13 1 Frage 16 1 Frage 14 1 Frage 11 1 Frage 10 1 Frage 8 1 Frag…" at bounding box center [271, 157] width 371 height 283
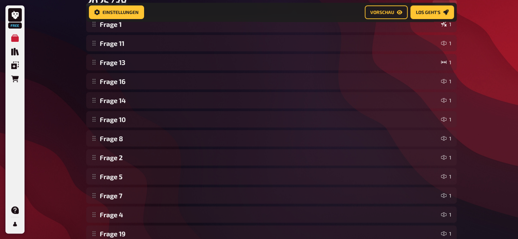
drag, startPoint x: 85, startPoint y: 122, endPoint x: 91, endPoint y: 128, distance: 8.4
click at [91, 128] on div "Home Meine Quizze 2025/38 Vorbereitung Vorbereitung Inhalte Bearbeiten Quiz Lob…" at bounding box center [271, 104] width 381 height 455
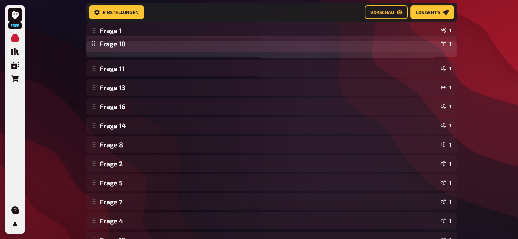
drag, startPoint x: 93, startPoint y: 121, endPoint x: 97, endPoint y: 45, distance: 76.4
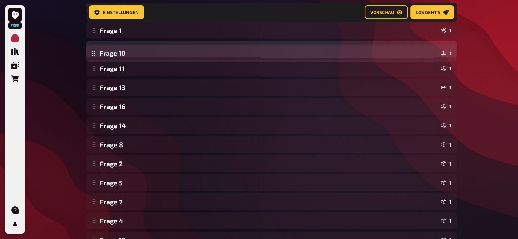
click at [97, 45] on div "Frage 1 1 Frage 11 1 Frage 13 1 Frage 16 1 Frage 14 1 Frage 10 1 Frage 8 1 Frag…" at bounding box center [271, 163] width 371 height 283
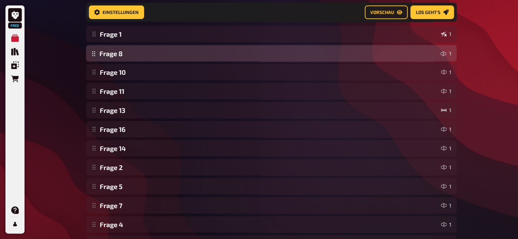
drag, startPoint x: 95, startPoint y: 153, endPoint x: 99, endPoint y: 57, distance: 95.4
click at [99, 57] on div "Frage 1 1 Frage 10 1 Frage 11 1 Frage 13 1 Frage 16 1 Frage 14 1 Frage 8 1 Frag…" at bounding box center [271, 167] width 371 height 283
drag, startPoint x: 94, startPoint y: 172, endPoint x: 102, endPoint y: 59, distance: 113.7
click at [102, 59] on div "Frage 1 1 Frage 8 1 Frage 10 1 Frage 11 1 Frage 13 1 Frage 16 1 Frage 14 1 Frag…" at bounding box center [271, 167] width 371 height 283
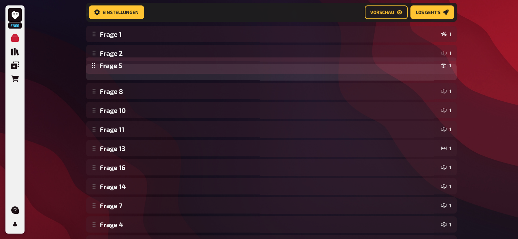
drag, startPoint x: 95, startPoint y: 188, endPoint x: 101, endPoint y: 66, distance: 121.4
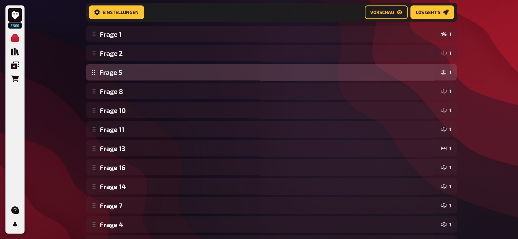
click at [101, 66] on div "Frage 1 1 Frage 2 1 Frage 8 1 Frage 10 1 Frage 11 1 Frage 13 1 Frage 16 1 Frage…" at bounding box center [271, 167] width 371 height 283
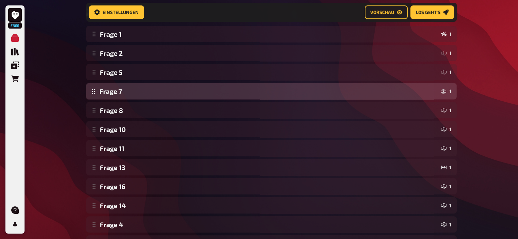
drag, startPoint x: 94, startPoint y: 206, endPoint x: 105, endPoint y: 90, distance: 116.0
click at [105, 90] on div "Frage 1 1 Frage 2 1 Frage 5 1 Frage 8 1 Frage 10 1 Frage 11 1 Frage 13 1 Frage …" at bounding box center [271, 167] width 371 height 283
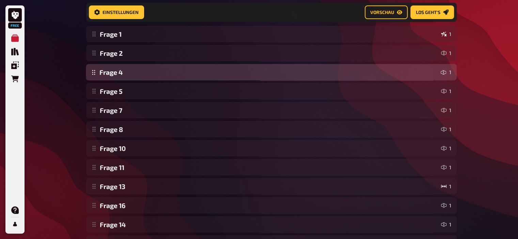
drag, startPoint x: 95, startPoint y: 226, endPoint x: 103, endPoint y: 78, distance: 148.3
click at [103, 78] on div "Frage 1 1 Frage 2 1 Frage 5 1 Frage 7 1 Frage 8 1 Frage 10 1 Frage 11 1 Frage 1…" at bounding box center [271, 167] width 371 height 283
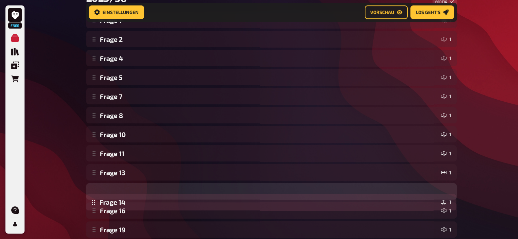
drag, startPoint x: 97, startPoint y: 227, endPoint x: 96, endPoint y: 208, distance: 19.4
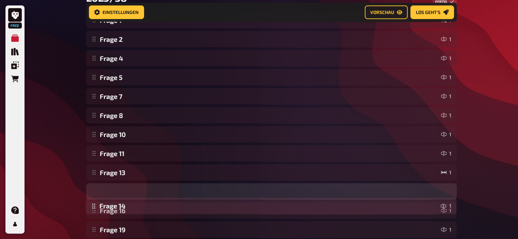
scroll to position [151, 0]
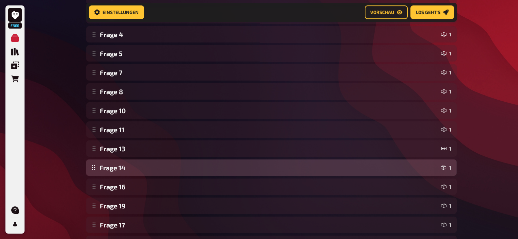
drag, startPoint x: 95, startPoint y: 206, endPoint x: 100, endPoint y: 170, distance: 37.2
click at [100, 170] on div "Frage 1 1 Frage 2 1 Frage 4 1 Frage 5 1 Frage 7 1 Frage 8 1 Frage 10 1 Frage 11…" at bounding box center [271, 129] width 371 height 283
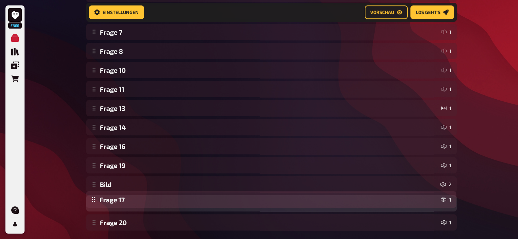
scroll to position [195, 0]
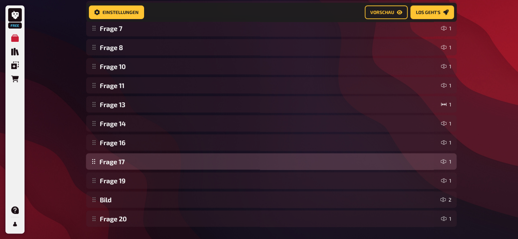
drag, startPoint x: 94, startPoint y: 224, endPoint x: 104, endPoint y: 167, distance: 58.1
click at [104, 167] on div "Frage 1 1 Frage 2 1 Frage 4 1 Frage 5 1 Frage 7 1 Frage 8 1 Frage 10 1 Frage 11…" at bounding box center [271, 85] width 371 height 283
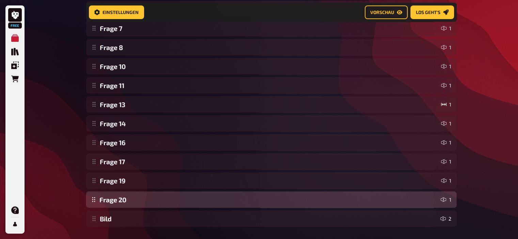
drag, startPoint x: 95, startPoint y: 221, endPoint x: 96, endPoint y: 204, distance: 17.4
click at [96, 204] on div "Frage 1 1 Frage 2 1 Frage 4 1 Frage 5 1 Frage 7 1 Frage 8 1 Frage 10 1 Frage 11…" at bounding box center [271, 85] width 371 height 283
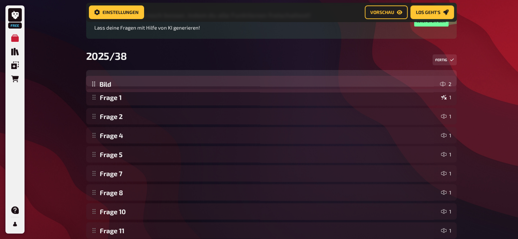
scroll to position [62, 0]
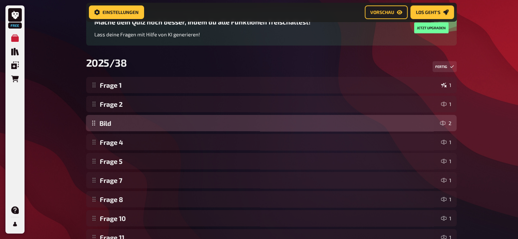
drag, startPoint x: 97, startPoint y: 222, endPoint x: 125, endPoint y: 125, distance: 100.3
click at [125, 125] on div "Frage 1 1 Frage 2 1 Frage 4 1 Frage 5 1 Frage 7 1 Frage 8 1 Frage 10 1 Frage 11…" at bounding box center [271, 218] width 371 height 283
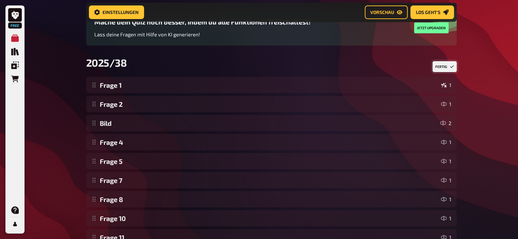
click at [443, 66] on button "Fertig" at bounding box center [445, 66] width 24 height 11
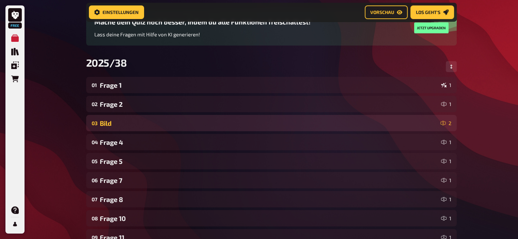
click at [113, 124] on div "Bild" at bounding box center [269, 124] width 338 height 8
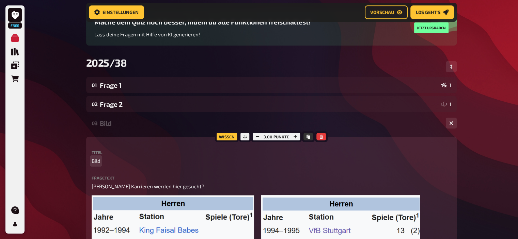
click at [93, 165] on span "Bild" at bounding box center [96, 161] width 9 height 8
click at [111, 124] on div "Frage 3" at bounding box center [270, 124] width 341 height 8
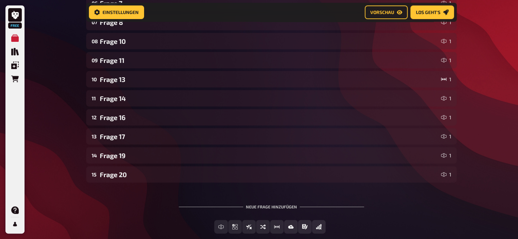
scroll to position [278, 0]
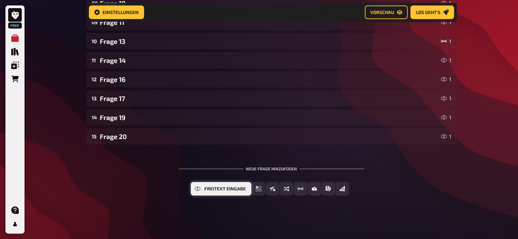
click at [221, 191] on span "Freitext Eingabe" at bounding box center [225, 189] width 42 height 5
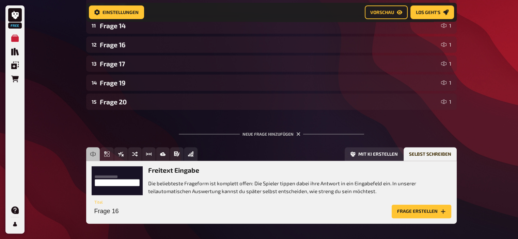
scroll to position [340, 0]
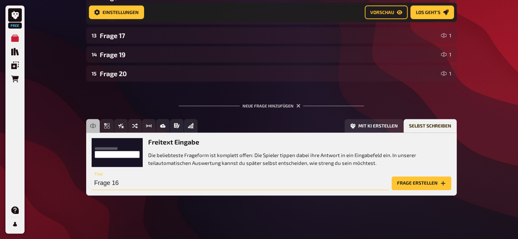
click at [116, 183] on input "Frage 16" at bounding box center [240, 184] width 297 height 14
type input "Frage 6"
click at [420, 188] on button "Frage erstellen" at bounding box center [422, 184] width 60 height 14
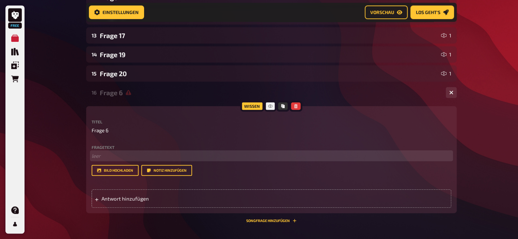
click at [107, 159] on p "﻿ leer" at bounding box center [272, 156] width 360 height 8
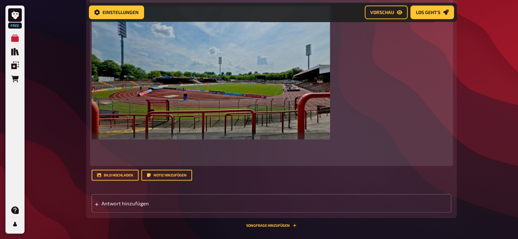
scroll to position [501, 0]
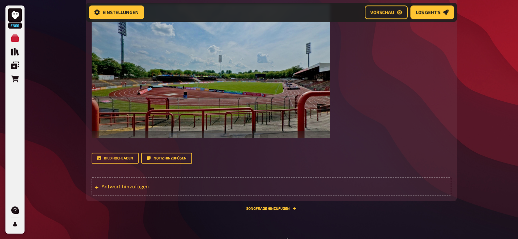
click at [136, 196] on div "Antwort hinzufügen" at bounding box center [272, 186] width 360 height 18
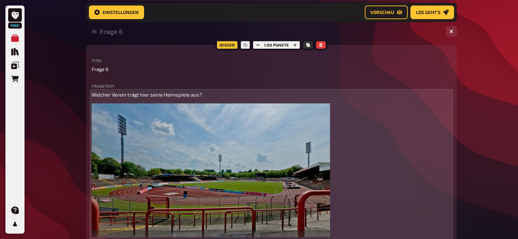
scroll to position [400, 0]
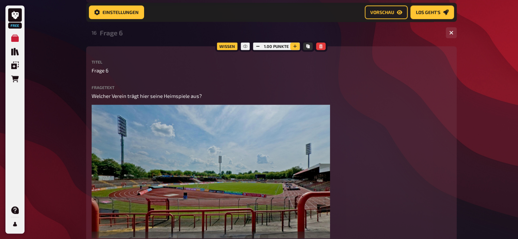
click at [294, 48] on icon "button" at bounding box center [295, 46] width 4 height 4
click at [122, 38] on div "16 Frage 6 1" at bounding box center [271, 33] width 371 height 16
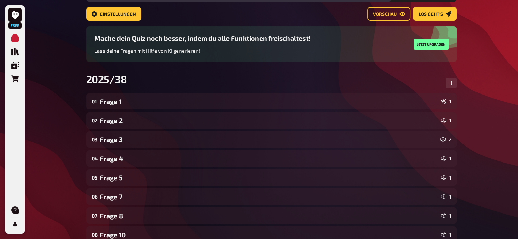
scroll to position [0, 0]
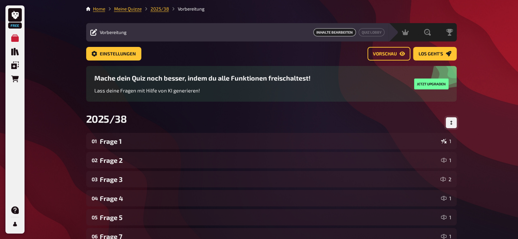
click at [451, 123] on icon "Reihenfolge anpassen" at bounding box center [451, 123] width 2 height 4
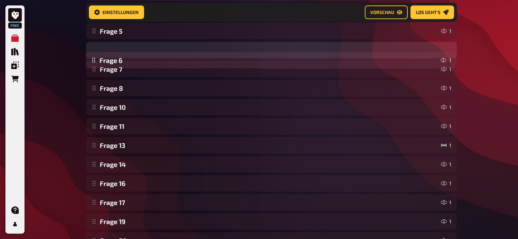
scroll to position [188, 0]
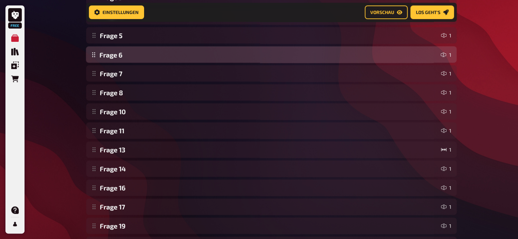
drag, startPoint x: 93, startPoint y: 200, endPoint x: 124, endPoint y: 60, distance: 142.7
click at [124, 60] on div "Frage 1 1 Frage 2 1 Frage 3 2 Frage 4 1 Frage 5 1 Frage 7 1 Frage 8 1 Frage 10 …" at bounding box center [271, 102] width 371 height 302
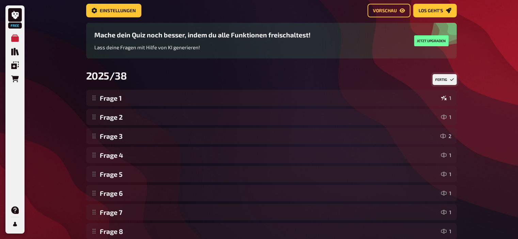
scroll to position [0, 0]
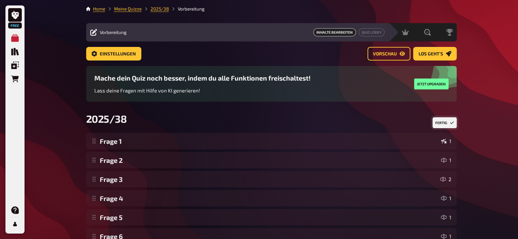
click at [445, 126] on button "Fertig" at bounding box center [445, 122] width 24 height 11
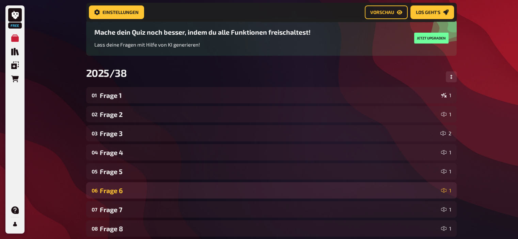
scroll to position [54, 0]
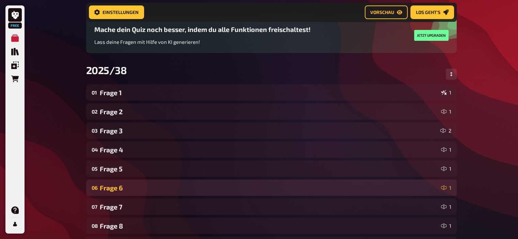
click at [103, 188] on div "Frage 6" at bounding box center [269, 188] width 339 height 8
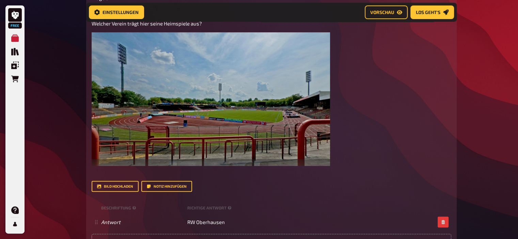
scroll to position [282, 0]
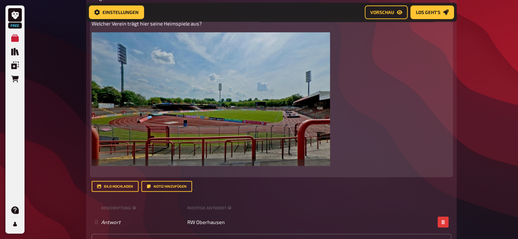
click at [214, 138] on img at bounding box center [211, 99] width 238 height 134
click at [321, 43] on icon "button" at bounding box center [321, 40] width 3 height 4
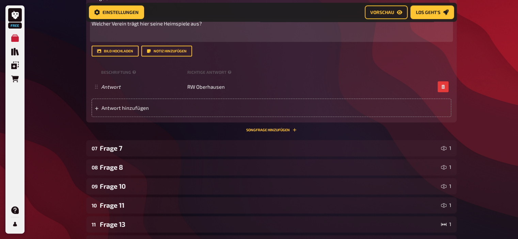
click at [118, 40] on p "﻿" at bounding box center [272, 36] width 360 height 8
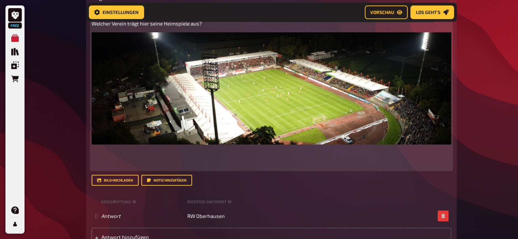
click at [118, 28] on p "Welcher Verein trägt hier seine Heimspiele aus?" at bounding box center [272, 24] width 360 height 8
click at [112, 28] on p "Welcher Verein trägt hier seine Heimspiele aus?" at bounding box center [272, 24] width 360 height 8
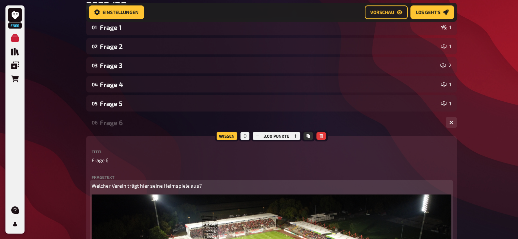
scroll to position [119, 0]
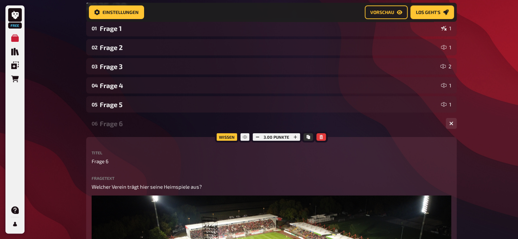
click at [113, 125] on div "Frage 6" at bounding box center [270, 124] width 341 height 8
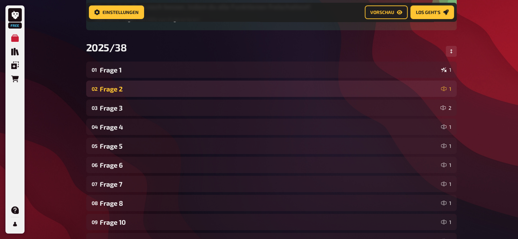
scroll to position [76, 0]
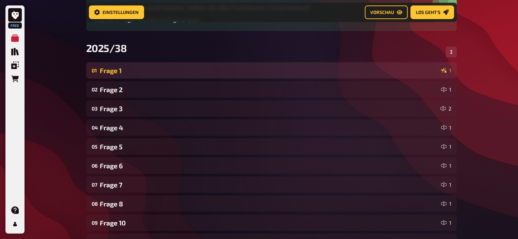
click at [139, 67] on div "Frage 1" at bounding box center [269, 71] width 339 height 8
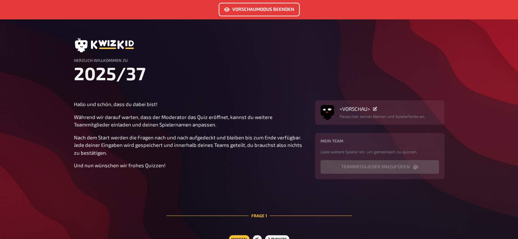
click at [249, 13] on button "Vorschaumodus beenden" at bounding box center [259, 10] width 81 height 14
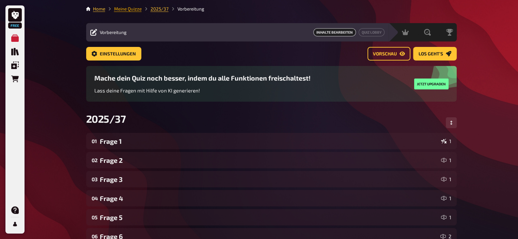
click at [132, 8] on link "Meine Quizze" at bounding box center [128, 8] width 28 height 5
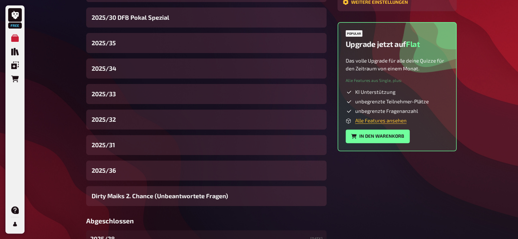
scroll to position [222, 0]
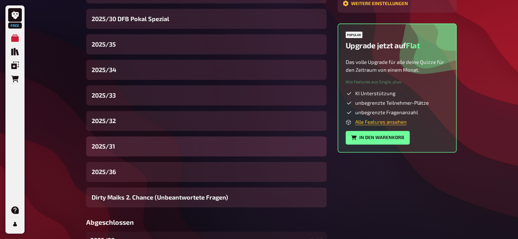
click at [119, 148] on div "2025/31" at bounding box center [206, 147] width 240 height 20
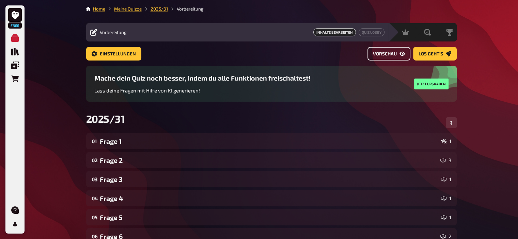
click at [400, 54] on icon "Vorschau" at bounding box center [401, 54] width 5 height 4
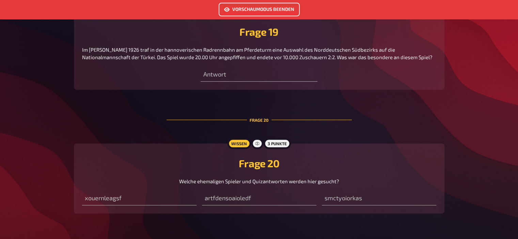
scroll to position [2966, 0]
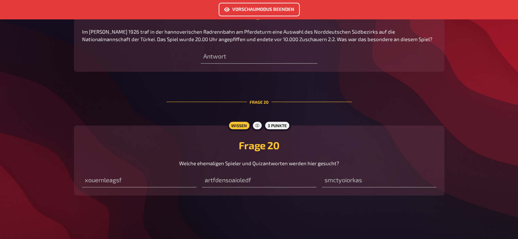
click at [258, 12] on button "Vorschaumodus beenden" at bounding box center [259, 10] width 81 height 14
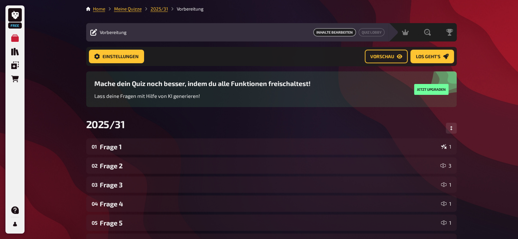
scroll to position [373, 0]
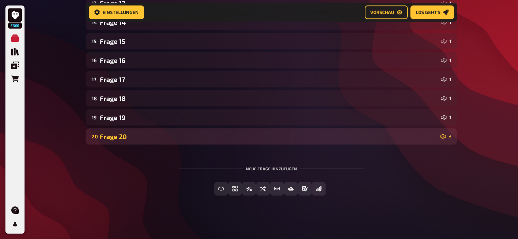
drag, startPoint x: 122, startPoint y: 144, endPoint x: 122, endPoint y: 139, distance: 5.8
click at [122, 139] on div "20 Frage 20 3" at bounding box center [271, 136] width 371 height 16
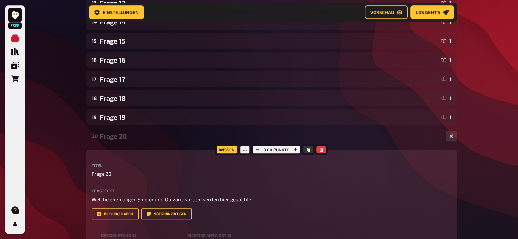
click at [122, 139] on div "Frage 20" at bounding box center [270, 136] width 341 height 8
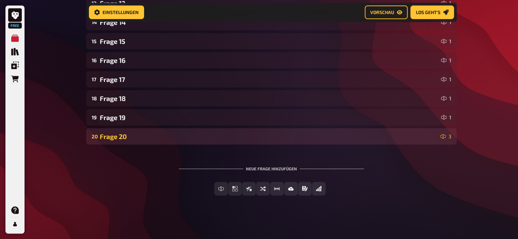
click at [122, 139] on div "Frage 20" at bounding box center [269, 137] width 338 height 8
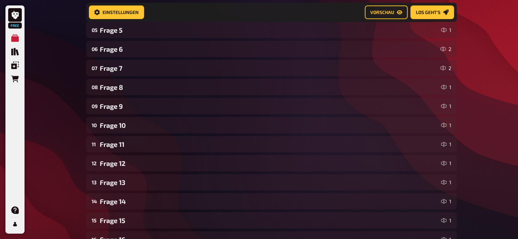
scroll to position [242, 0]
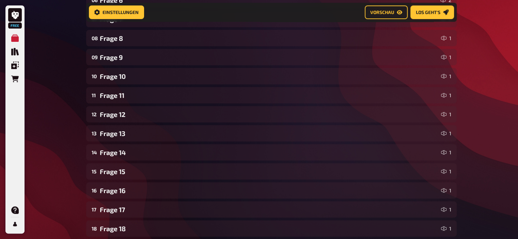
click at [124, 200] on div "01 Frage 1 1 02 Frage 2 3 03 Frage 3 1 04 Frage 4 1 05 Frage 5 1 06 Frage 6 2 0…" at bounding box center [271, 182] width 371 height 572
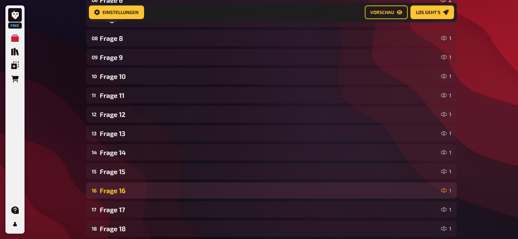
click at [124, 197] on div "16 Frage 16 1" at bounding box center [271, 191] width 371 height 16
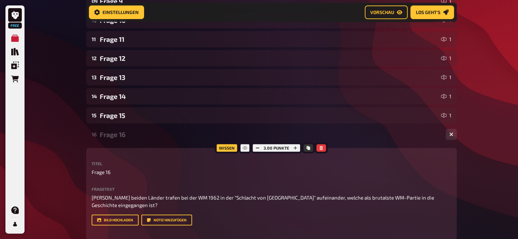
scroll to position [298, 0]
click at [113, 134] on div "Frage 16" at bounding box center [270, 135] width 341 height 8
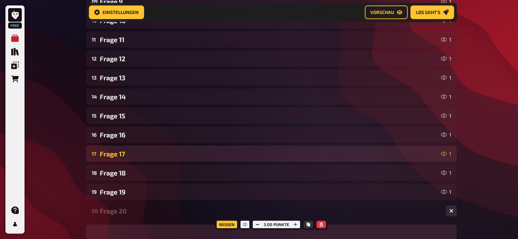
click at [124, 157] on div "Frage 17" at bounding box center [269, 154] width 339 height 8
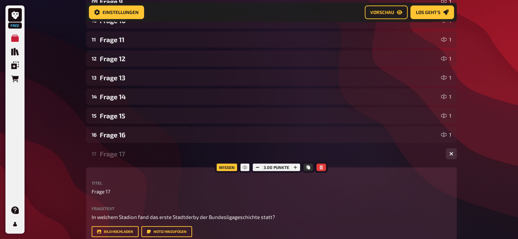
click at [124, 157] on div "Frage 17" at bounding box center [270, 154] width 341 height 8
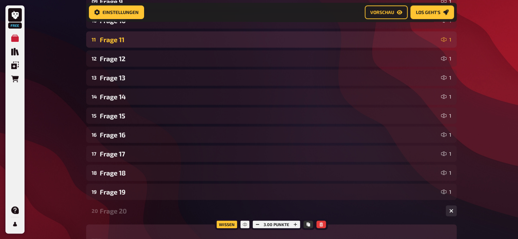
click at [122, 48] on div "11 Frage 11 1" at bounding box center [271, 39] width 371 height 16
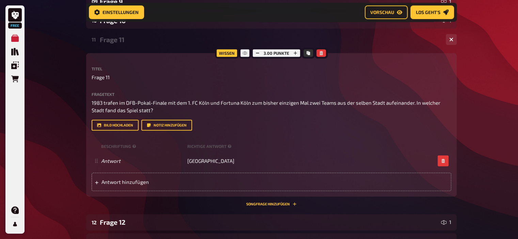
click at [122, 48] on div "11 Frage 11 1" at bounding box center [271, 39] width 371 height 16
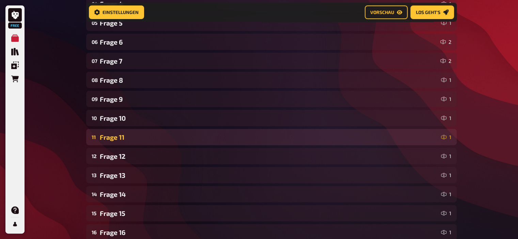
scroll to position [200, 0]
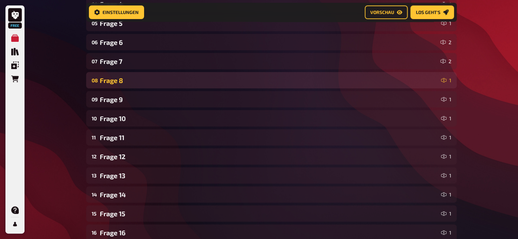
click at [121, 81] on div "Frage 8" at bounding box center [269, 81] width 339 height 8
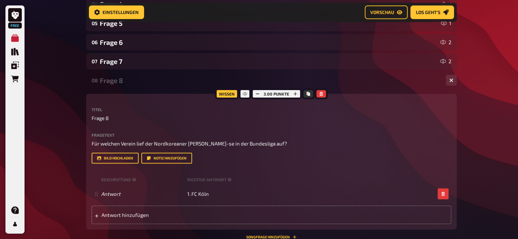
click at [121, 81] on div "Frage 8" at bounding box center [270, 81] width 341 height 8
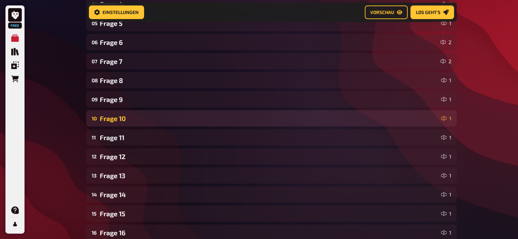
click at [118, 113] on div "10 Frage 10 1" at bounding box center [271, 118] width 371 height 16
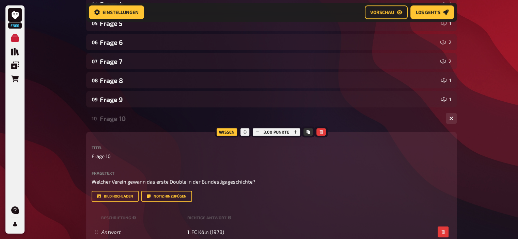
click at [118, 113] on div "10 Frage 10 1" at bounding box center [271, 118] width 371 height 16
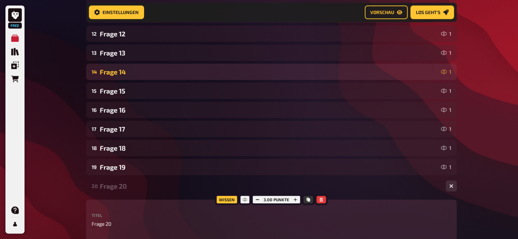
scroll to position [321, 0]
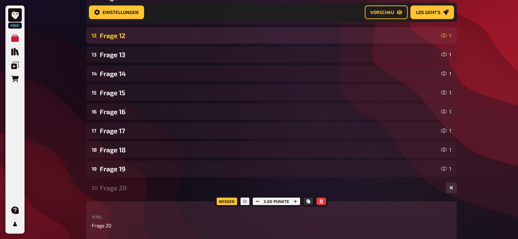
click at [119, 36] on div "Frage 12" at bounding box center [269, 36] width 339 height 8
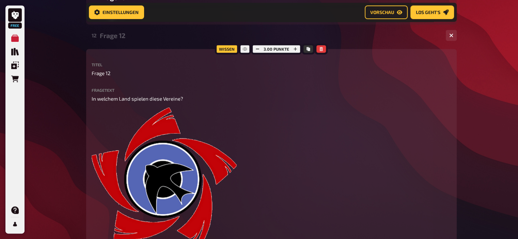
click at [119, 36] on div "Frage 12" at bounding box center [270, 36] width 341 height 8
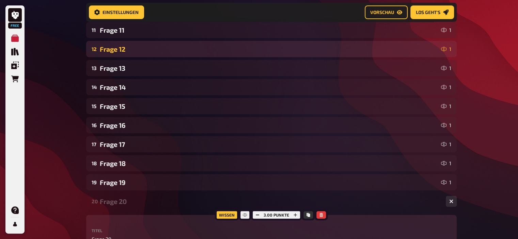
scroll to position [307, 0]
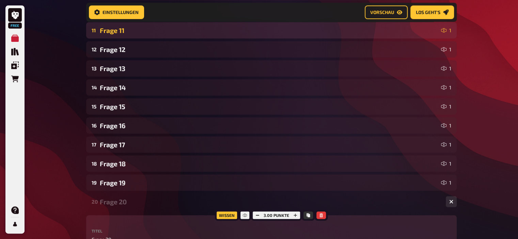
click at [118, 28] on div "Frage 11" at bounding box center [269, 31] width 339 height 8
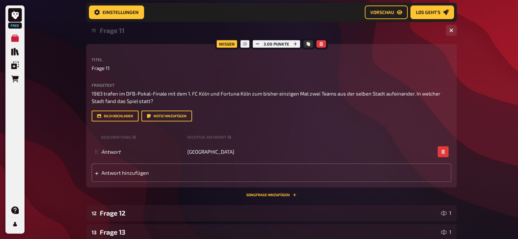
click at [118, 28] on div "Frage 11" at bounding box center [270, 31] width 341 height 8
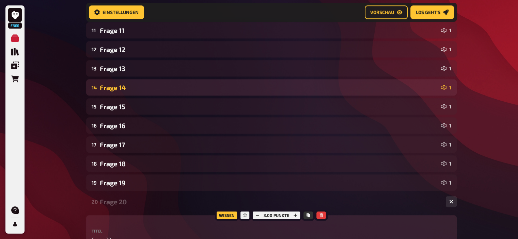
click at [117, 87] on div "Frage 14" at bounding box center [269, 88] width 339 height 8
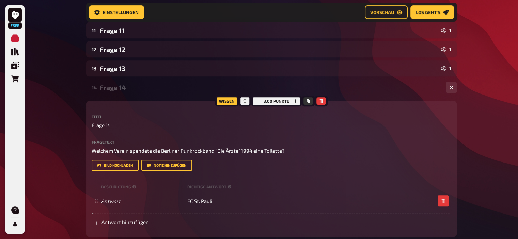
click at [117, 87] on div "Frage 14" at bounding box center [270, 88] width 341 height 8
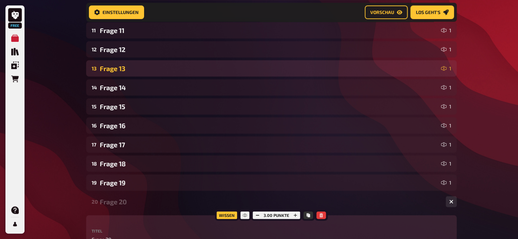
click at [115, 71] on div "Frage 13" at bounding box center [269, 69] width 339 height 8
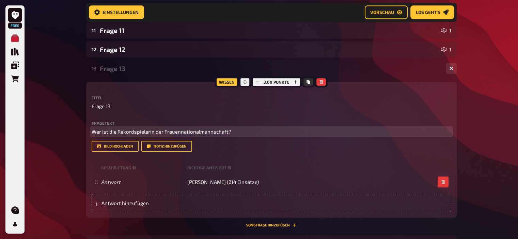
click at [162, 130] on span "Wer ist die Rekordspielerin der Frauennationalmannschaft?" at bounding box center [162, 132] width 140 height 6
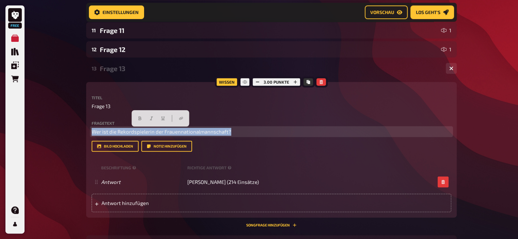
click at [162, 130] on span "Wer ist die Rekordspielerin der Frauennationalmannschaft?" at bounding box center [162, 132] width 140 height 6
copy span "Wer ist die Rekordspielerin der Frauennationalmannschaft?"
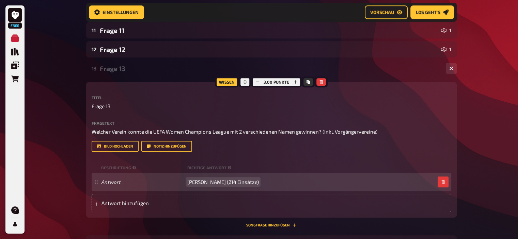
drag, startPoint x: 245, startPoint y: 182, endPoint x: 188, endPoint y: 182, distance: 57.2
click at [188, 182] on span "[PERSON_NAME] (214 Einsätze)" at bounding box center [223, 182] width 72 height 6
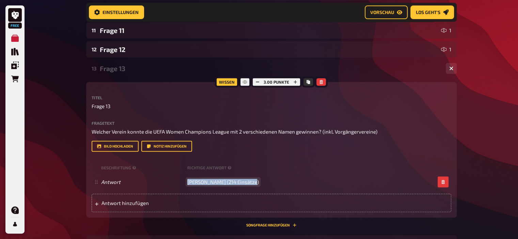
drag, startPoint x: 188, startPoint y: 182, endPoint x: 293, endPoint y: 193, distance: 105.5
click at [293, 193] on div "Beschriftung Richtige Antwort Antwort [PERSON_NAME] (214 Einsätze) To pick up a…" at bounding box center [272, 188] width 360 height 50
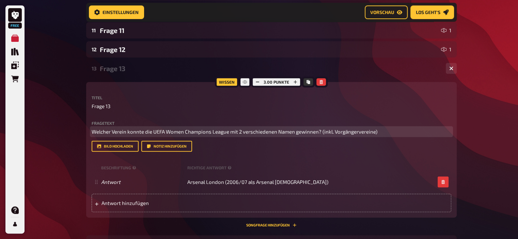
click at [132, 132] on span "Welcher Verein konnte die UEFA Women Champions League mit 2 verschiedenen Namen…" at bounding box center [235, 132] width 286 height 6
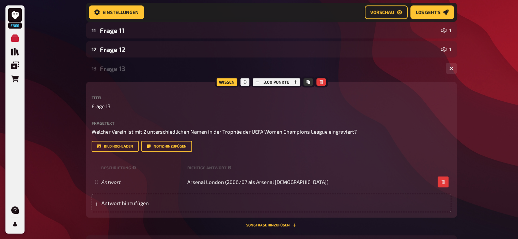
click at [120, 65] on div "Frage 13" at bounding box center [270, 69] width 341 height 8
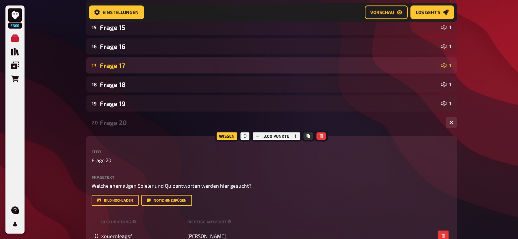
scroll to position [387, 0]
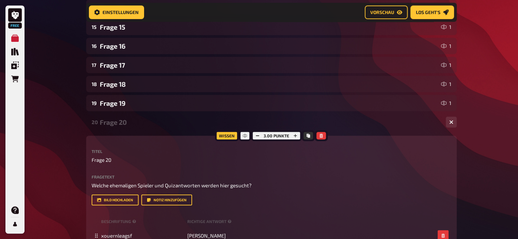
click at [123, 122] on div "Frage 20" at bounding box center [270, 123] width 341 height 8
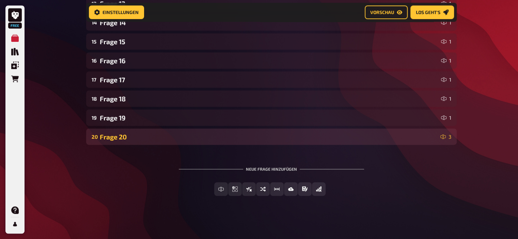
scroll to position [373, 0]
click at [123, 140] on div "Frage 20" at bounding box center [269, 137] width 338 height 8
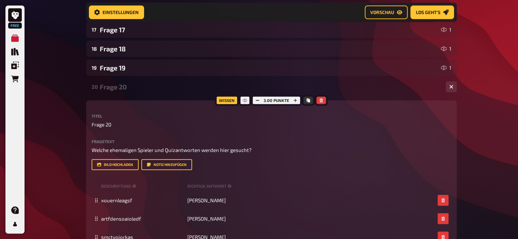
scroll to position [422, 0]
click at [117, 90] on div "Frage 20" at bounding box center [270, 87] width 341 height 8
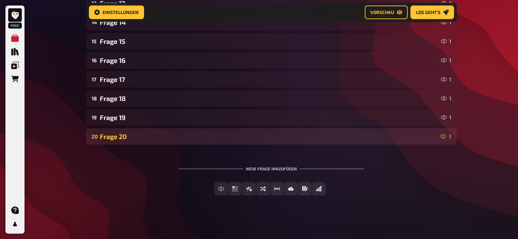
scroll to position [373, 0]
